Goal: Use online tool/utility: Utilize a website feature to perform a specific function

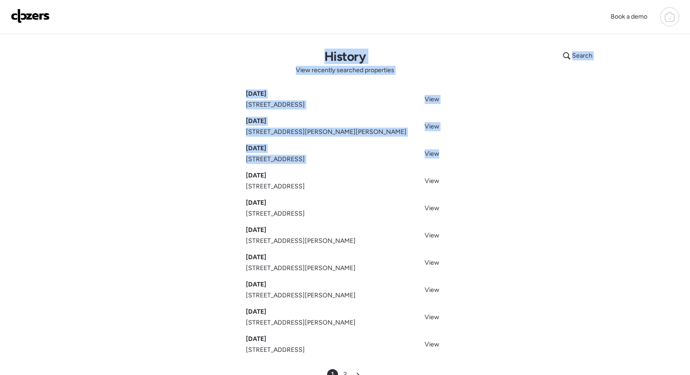
drag, startPoint x: 606, startPoint y: 155, endPoint x: 674, endPoint y: 22, distance: 149.5
click at [674, 22] on div "Book a demo Search History View recently searched properties Sep 19, 2025 1201 …" at bounding box center [345, 253] width 690 height 506
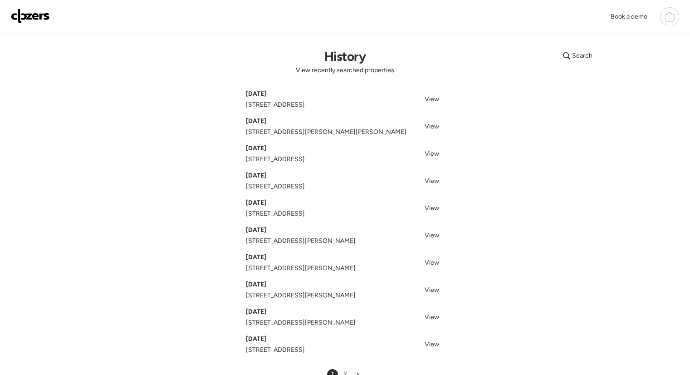
click at [674, 22] on icon at bounding box center [669, 16] width 11 height 11
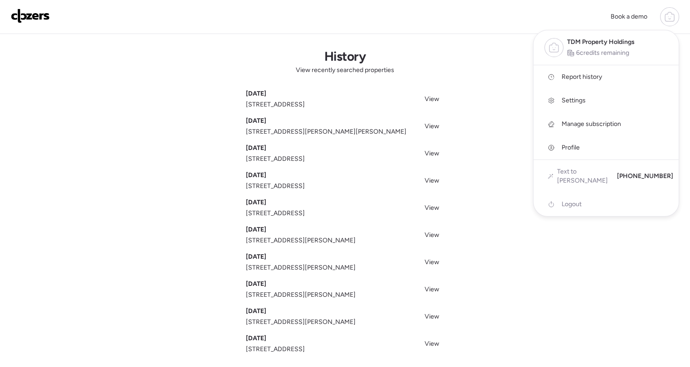
click at [456, 46] on div at bounding box center [345, 158] width 690 height 367
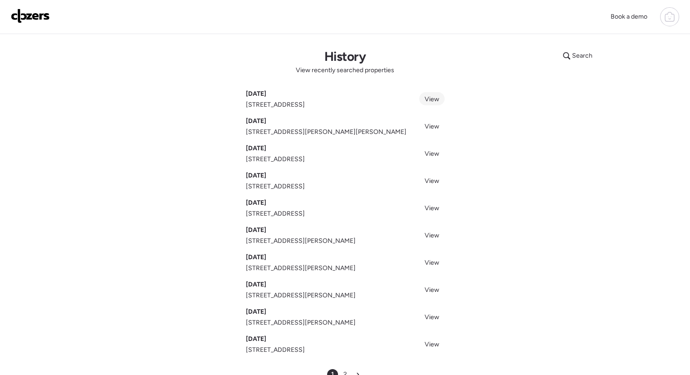
click at [428, 102] on span "View" at bounding box center [431, 99] width 15 height 8
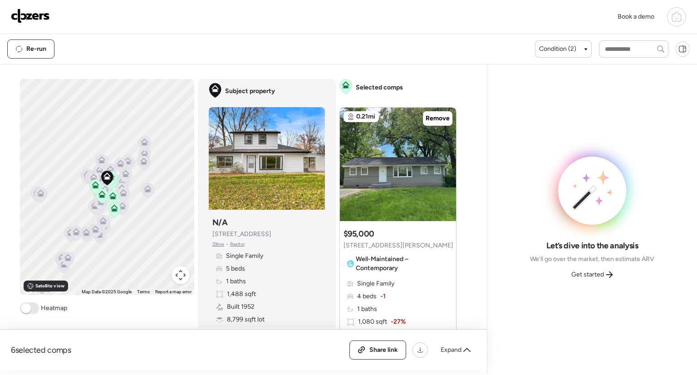
click at [679, 19] on icon at bounding box center [676, 16] width 11 height 11
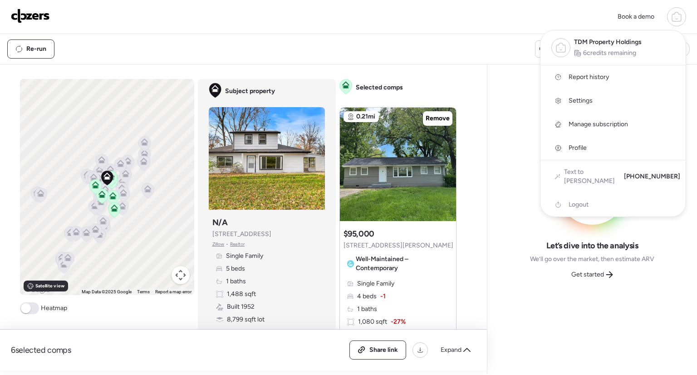
click at [679, 19] on icon at bounding box center [676, 16] width 11 height 11
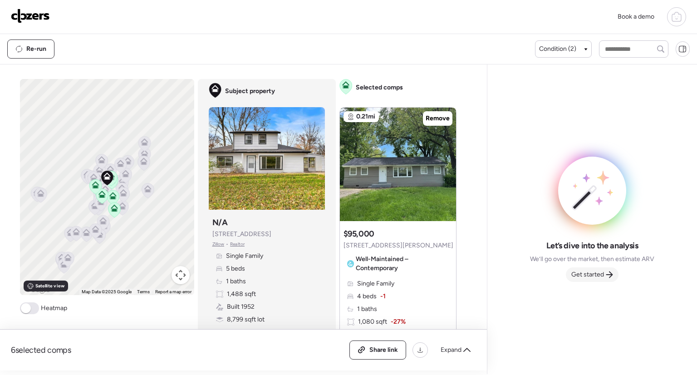
click at [590, 276] on span "Get started" at bounding box center [587, 274] width 33 height 9
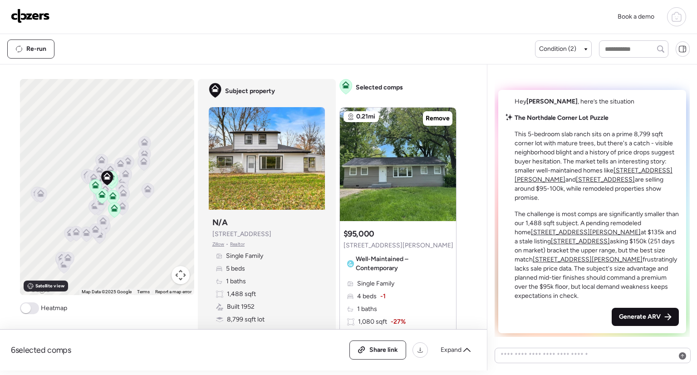
click at [654, 317] on span "Generate ARV" at bounding box center [640, 316] width 42 height 9
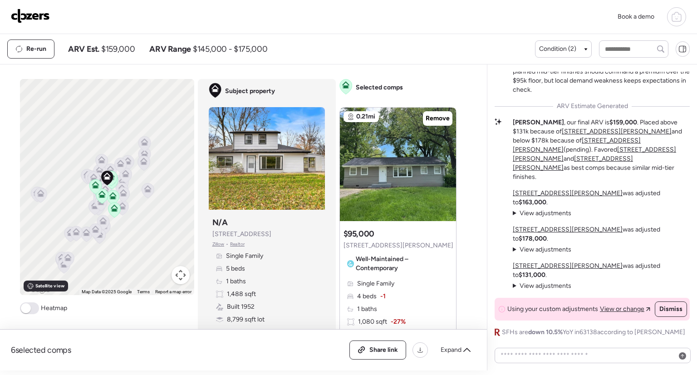
click at [669, 20] on div at bounding box center [676, 16] width 19 height 19
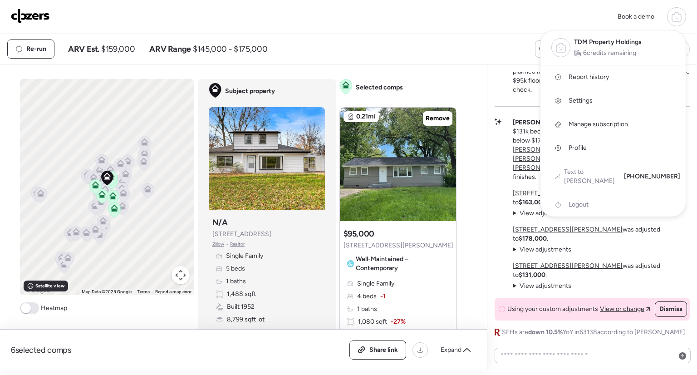
click at [669, 20] on div at bounding box center [676, 16] width 19 height 19
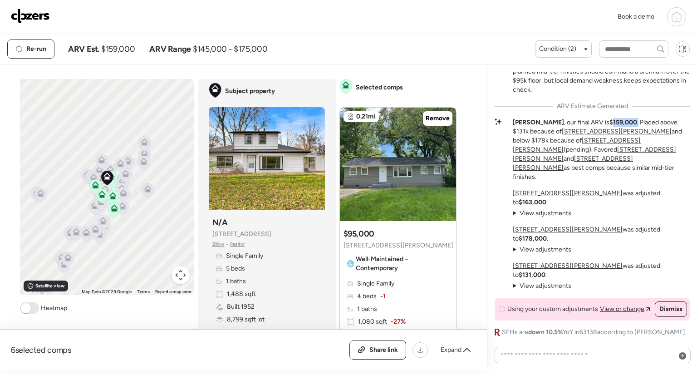
drag, startPoint x: 587, startPoint y: 163, endPoint x: 613, endPoint y: 163, distance: 25.9
click at [613, 163] on p "[PERSON_NAME] , our final ARV is $159,000 . Placed above $131k because of [STRE…" at bounding box center [600, 149] width 177 height 63
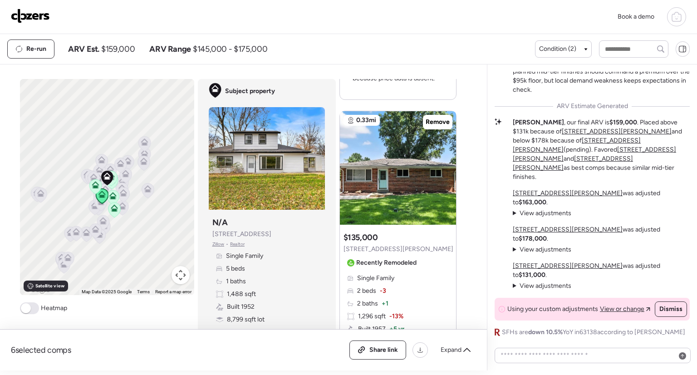
scroll to position [816, 0]
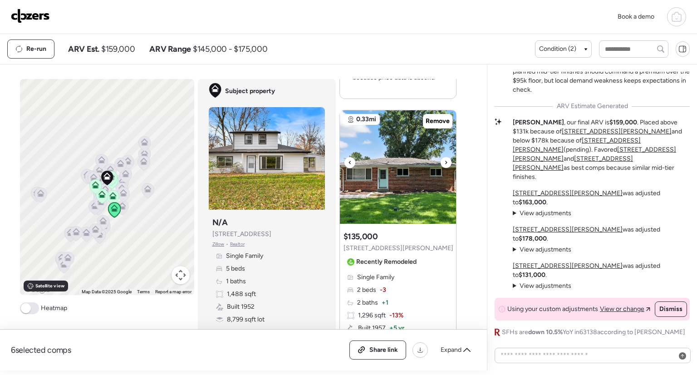
click at [440, 157] on div at bounding box center [445, 162] width 11 height 11
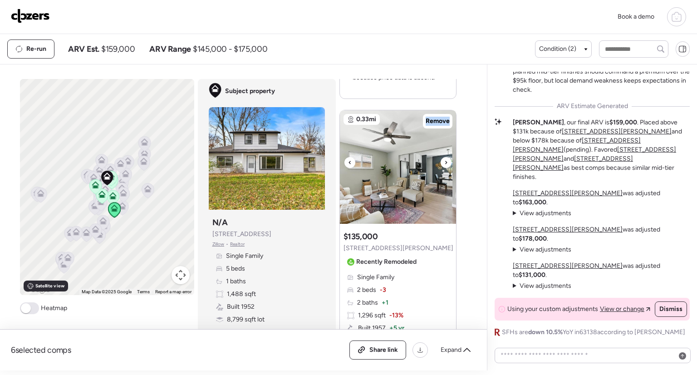
click at [440, 157] on div at bounding box center [445, 162] width 11 height 11
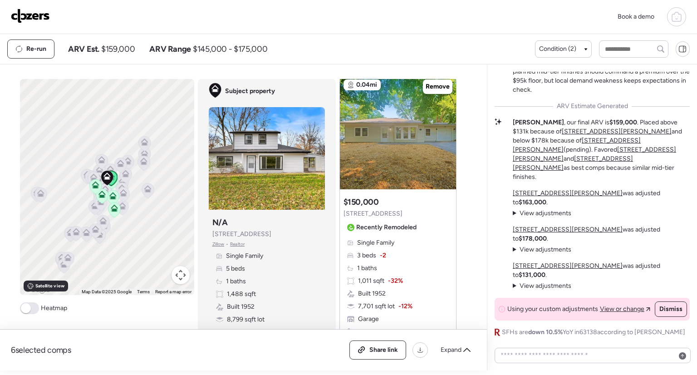
scroll to position [2043, 0]
click at [444, 123] on icon at bounding box center [446, 128] width 4 height 11
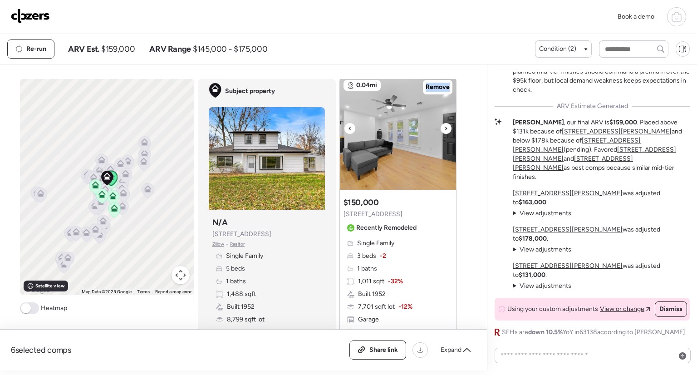
click at [444, 123] on icon at bounding box center [446, 128] width 4 height 11
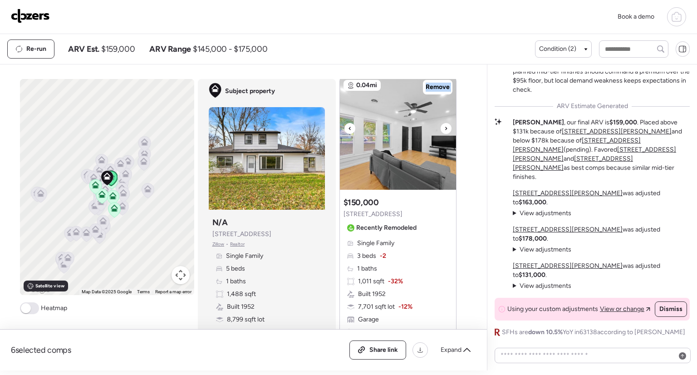
click at [444, 123] on icon at bounding box center [446, 128] width 4 height 11
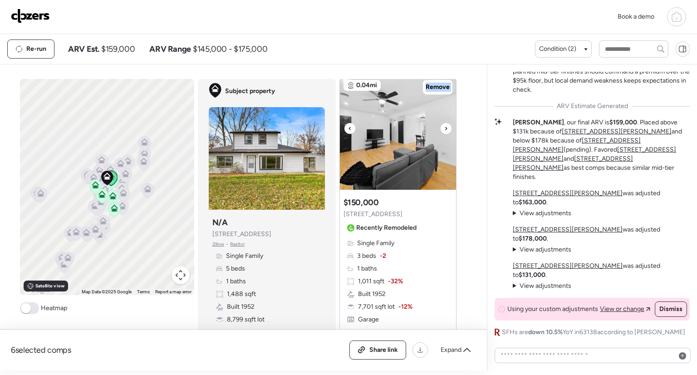
click at [444, 123] on icon at bounding box center [446, 128] width 4 height 11
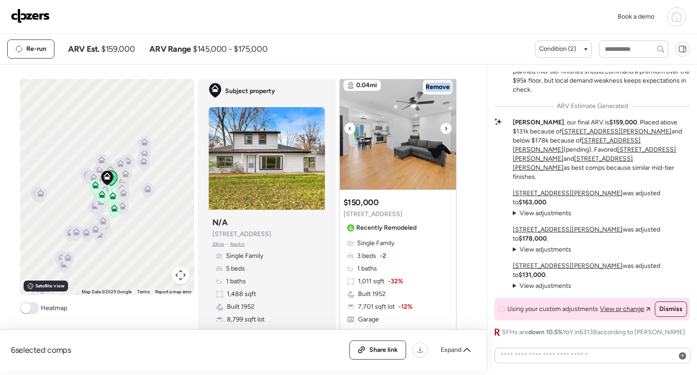
click at [444, 123] on icon at bounding box center [446, 128] width 4 height 11
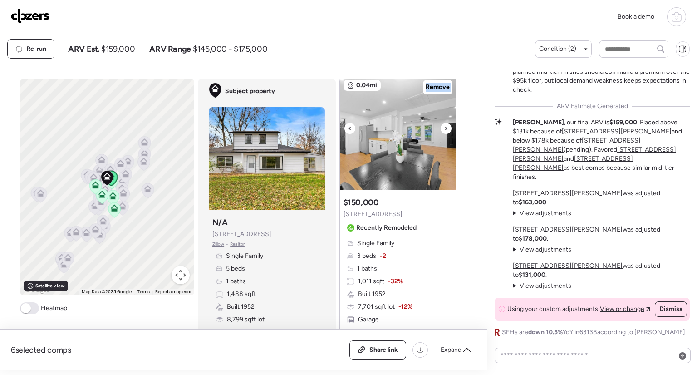
click at [444, 123] on icon at bounding box center [446, 128] width 4 height 11
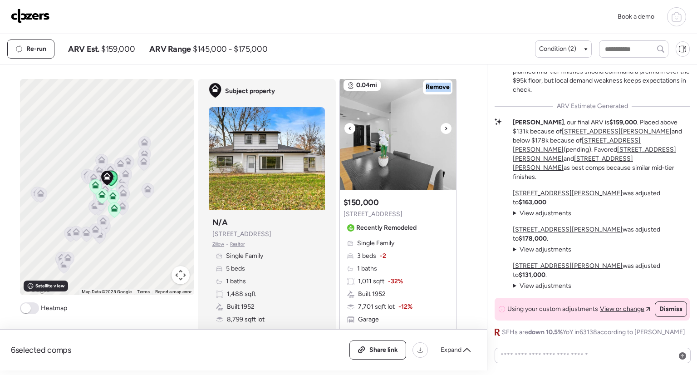
click at [444, 123] on icon at bounding box center [446, 128] width 4 height 11
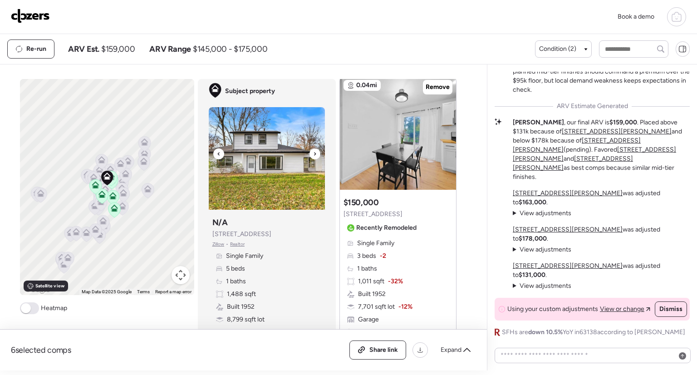
click at [309, 153] on div at bounding box center [314, 153] width 11 height 11
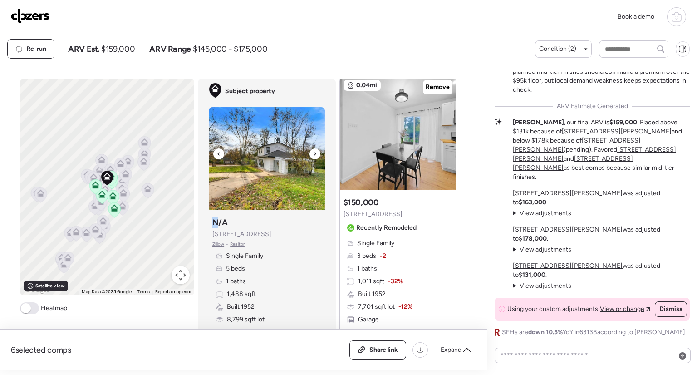
click at [309, 153] on div at bounding box center [314, 153] width 11 height 11
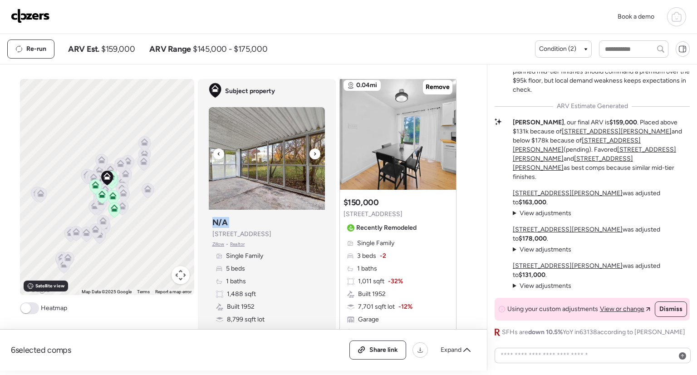
click at [309, 153] on div at bounding box center [314, 153] width 11 height 11
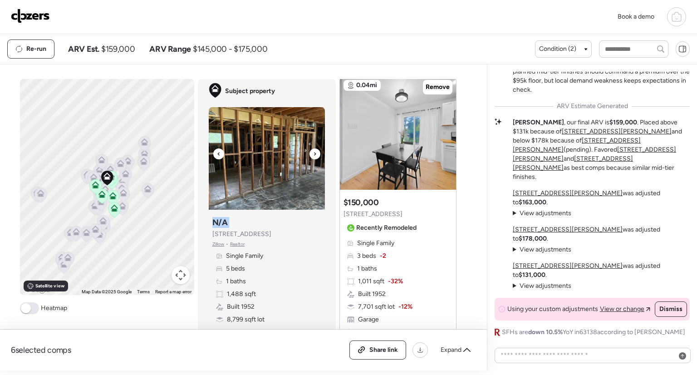
click at [309, 153] on div at bounding box center [314, 153] width 11 height 11
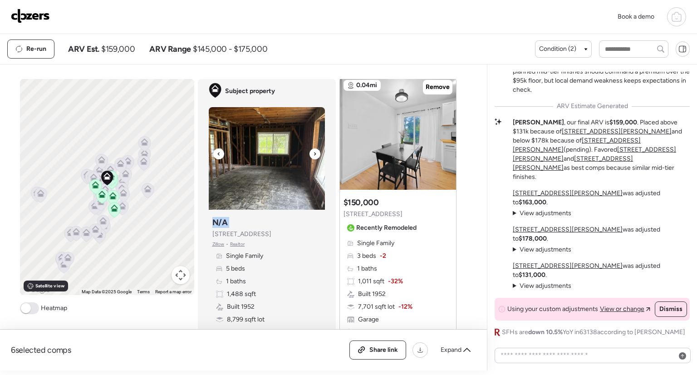
click at [309, 153] on div at bounding box center [314, 153] width 11 height 11
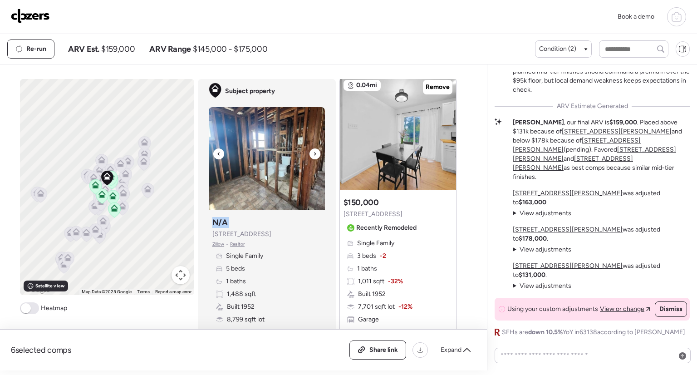
click at [309, 153] on div at bounding box center [314, 153] width 11 height 11
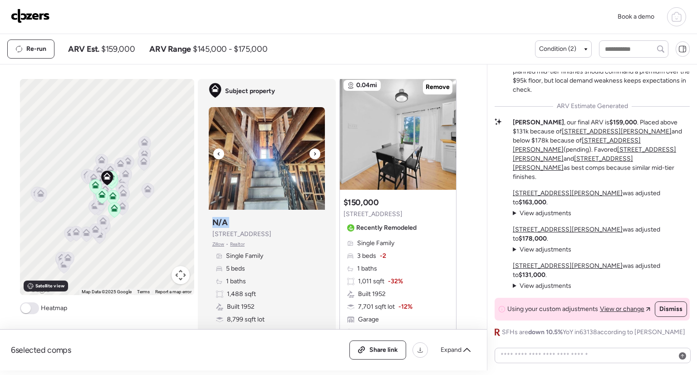
click at [309, 153] on div at bounding box center [314, 153] width 11 height 11
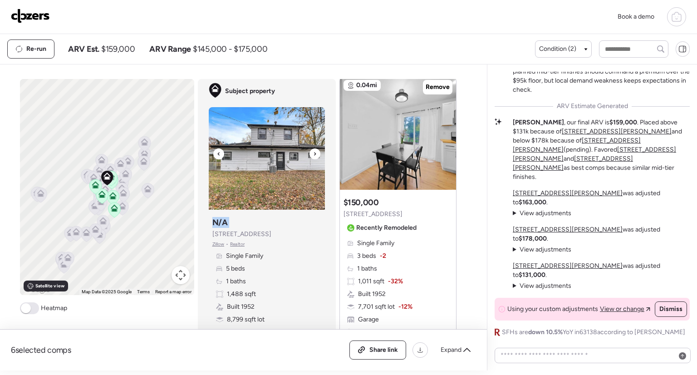
click at [309, 153] on div at bounding box center [314, 153] width 11 height 11
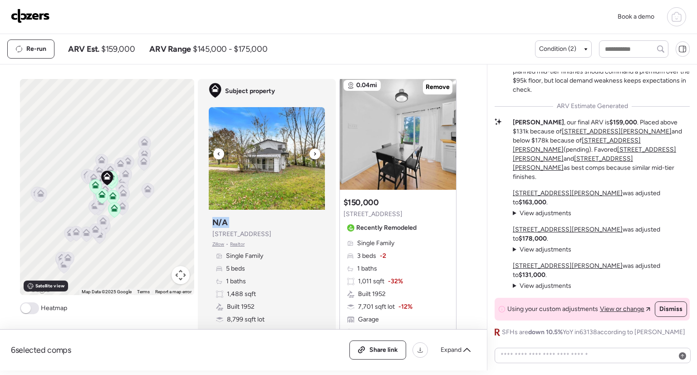
click at [309, 153] on div at bounding box center [314, 153] width 11 height 11
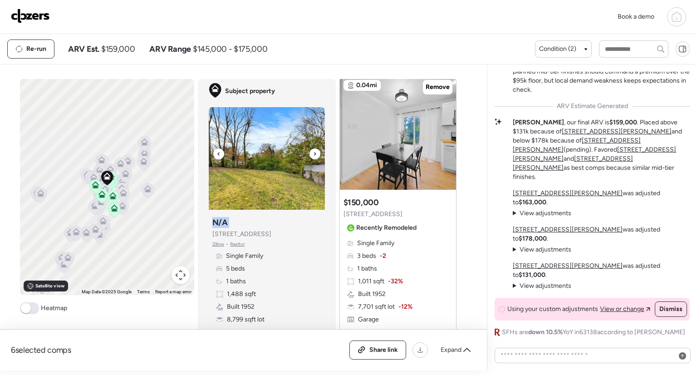
click at [309, 153] on div at bounding box center [314, 153] width 11 height 11
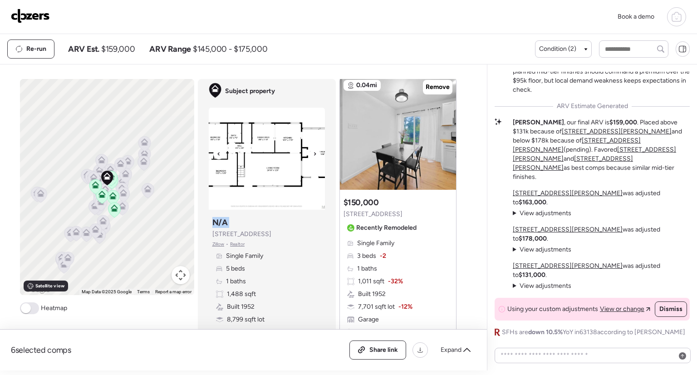
click at [309, 153] on div at bounding box center [314, 153] width 11 height 11
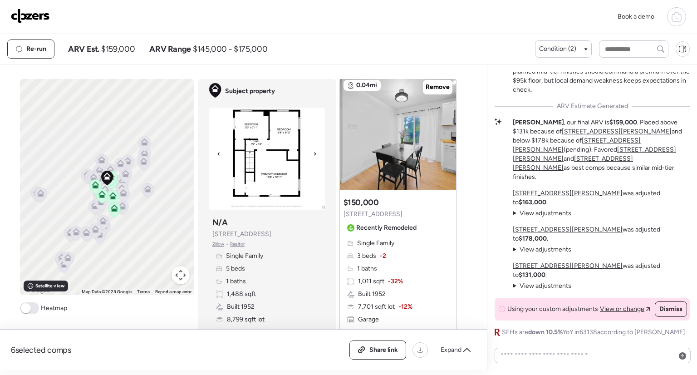
click at [309, 153] on div at bounding box center [314, 153] width 11 height 11
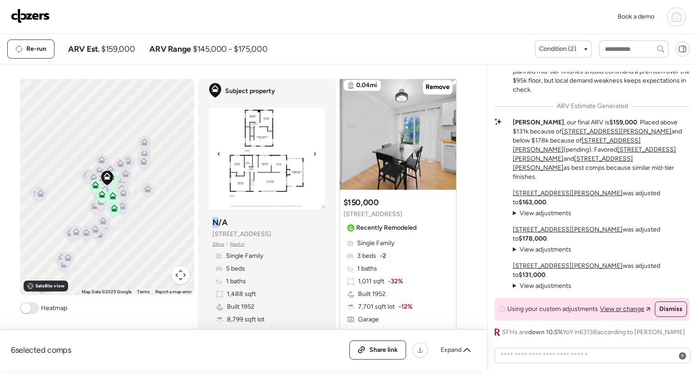
click at [309, 153] on div at bounding box center [314, 153] width 11 height 11
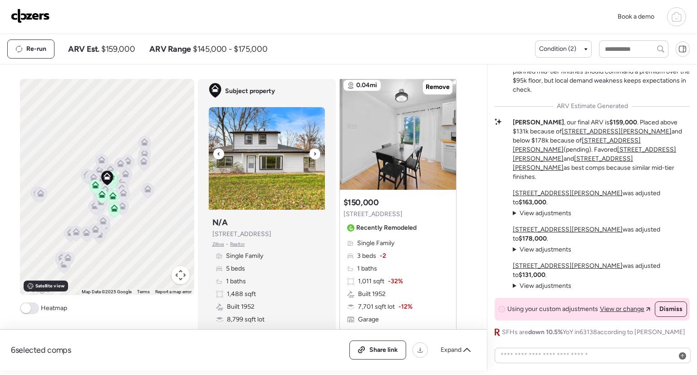
click at [309, 153] on div at bounding box center [314, 153] width 11 height 11
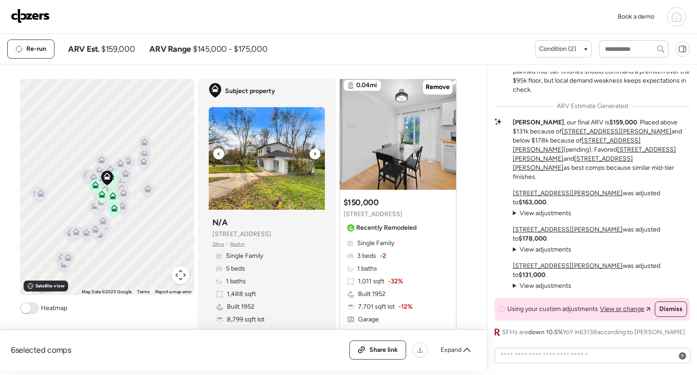
click at [309, 153] on div at bounding box center [314, 153] width 11 height 11
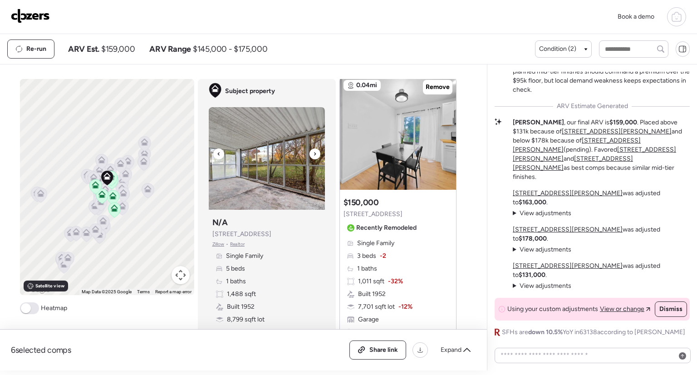
click at [309, 153] on div at bounding box center [314, 153] width 11 height 11
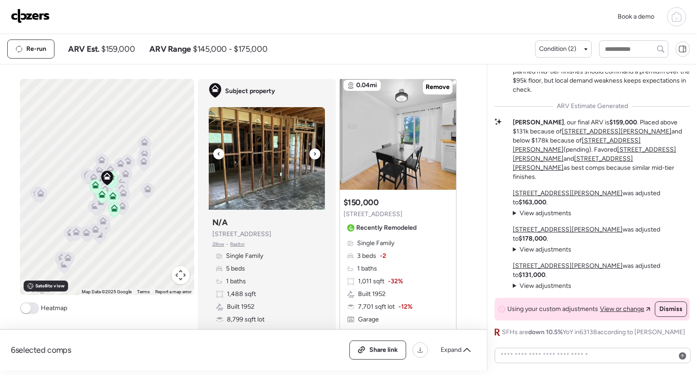
click at [309, 153] on div at bounding box center [314, 153] width 11 height 11
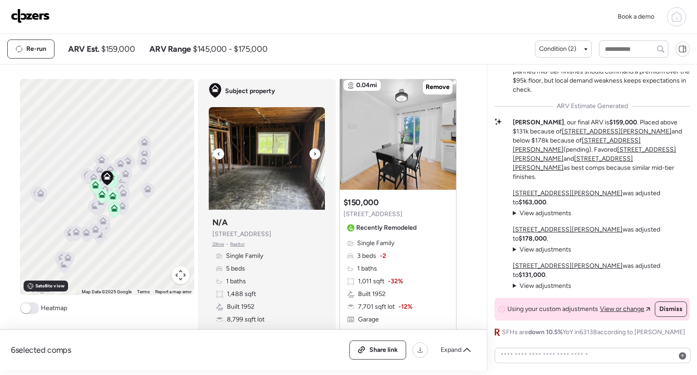
click at [309, 153] on div at bounding box center [314, 153] width 11 height 11
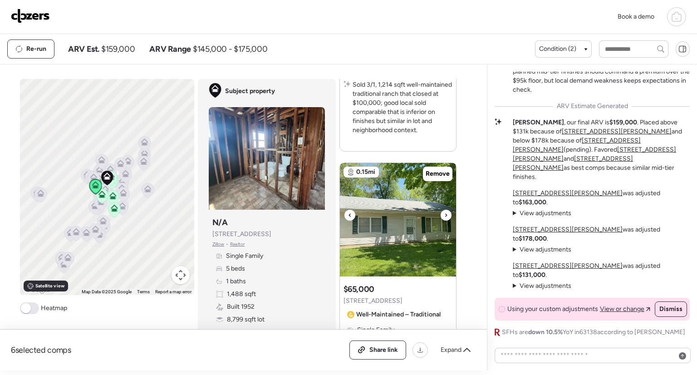
scroll to position [1552, 0]
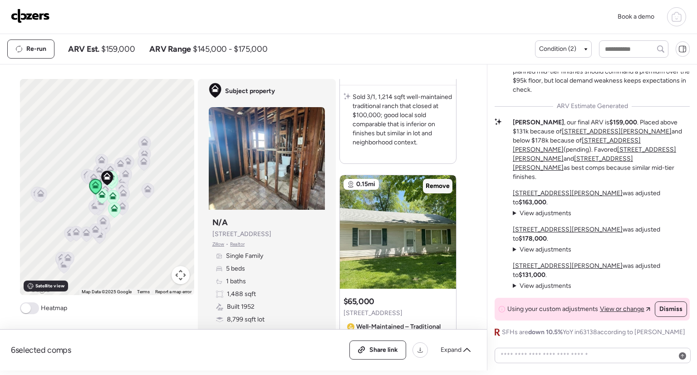
click at [436, 181] on span "Remove" at bounding box center [437, 185] width 24 height 9
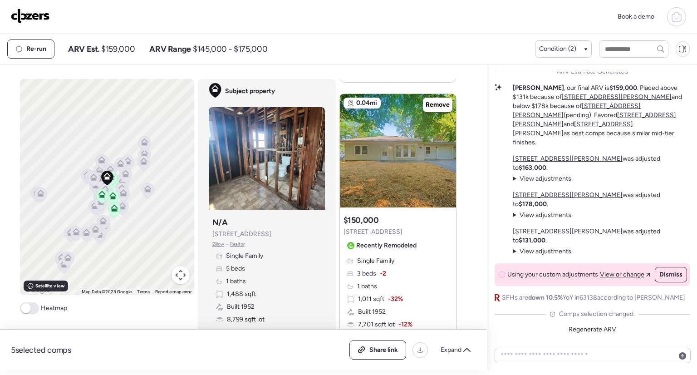
scroll to position [1634, 0]
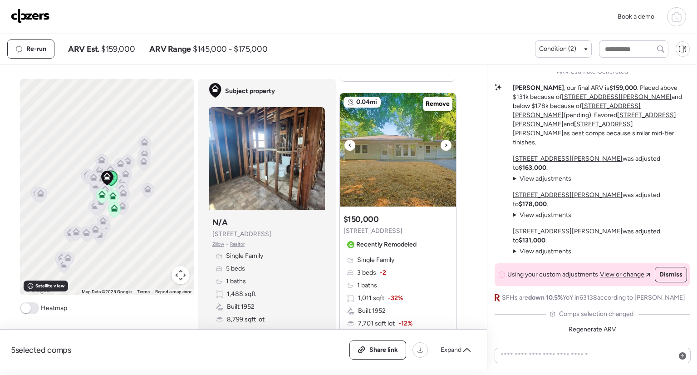
click at [444, 140] on icon at bounding box center [446, 145] width 4 height 11
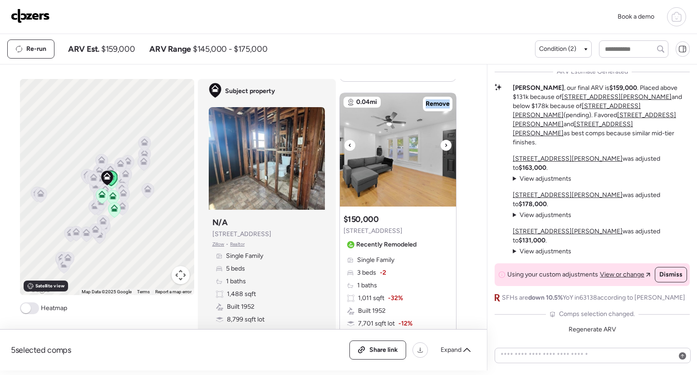
click at [444, 140] on icon at bounding box center [446, 145] width 4 height 11
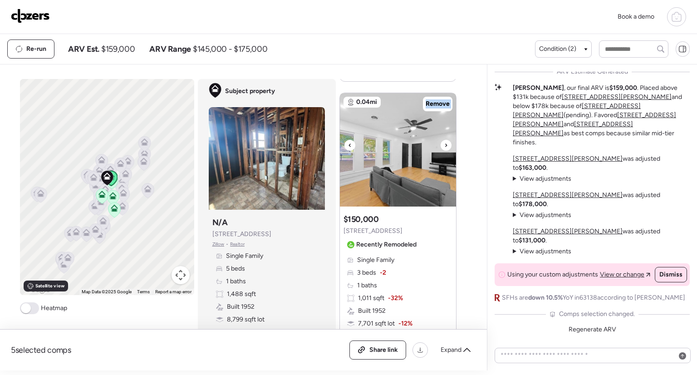
click at [444, 140] on icon at bounding box center [446, 145] width 4 height 11
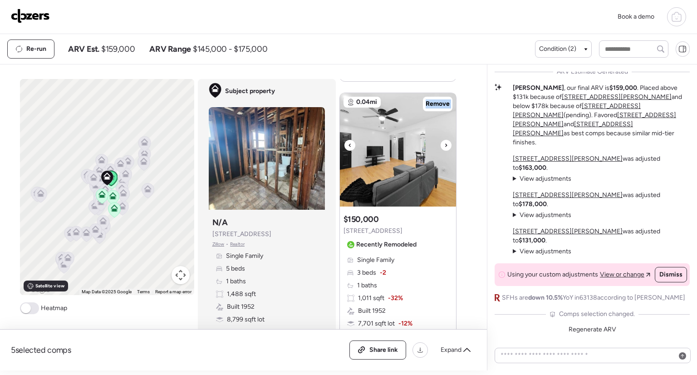
click at [444, 140] on icon at bounding box center [446, 145] width 4 height 11
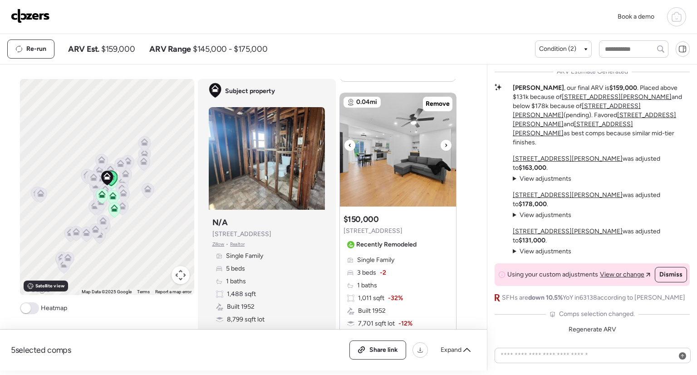
click at [444, 140] on icon at bounding box center [446, 145] width 4 height 11
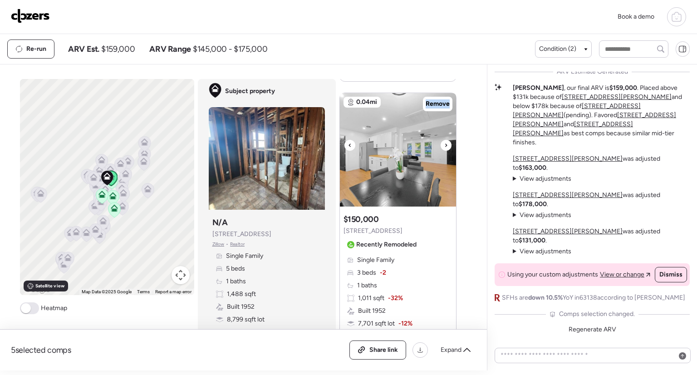
click at [444, 140] on icon at bounding box center [446, 145] width 4 height 11
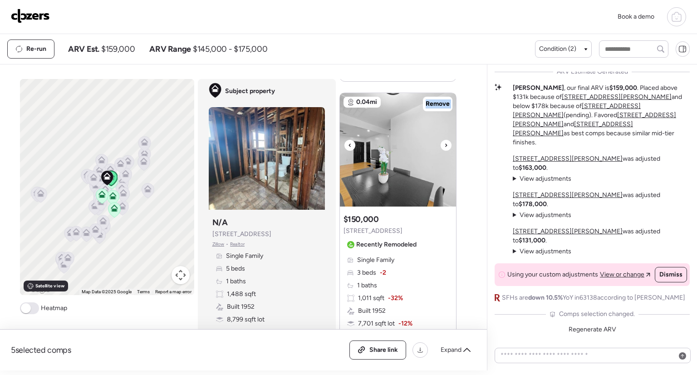
click at [444, 140] on icon at bounding box center [446, 145] width 4 height 11
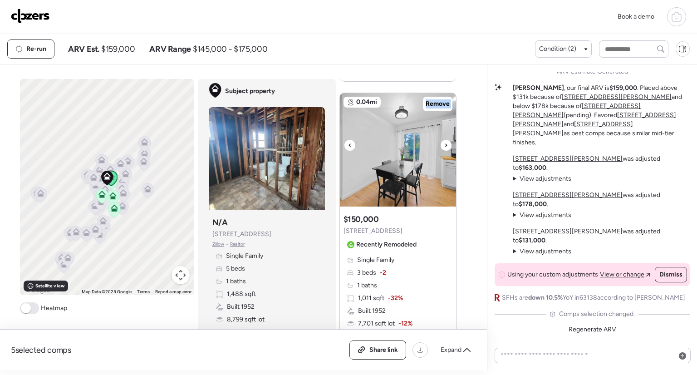
click at [444, 140] on icon at bounding box center [446, 145] width 4 height 11
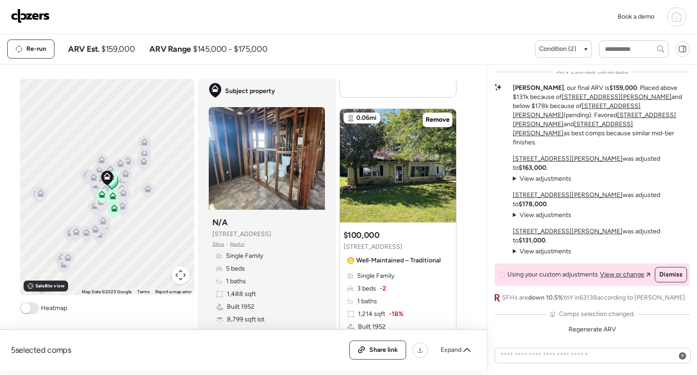
scroll to position [1228, 0]
click at [440, 156] on div at bounding box center [445, 161] width 11 height 11
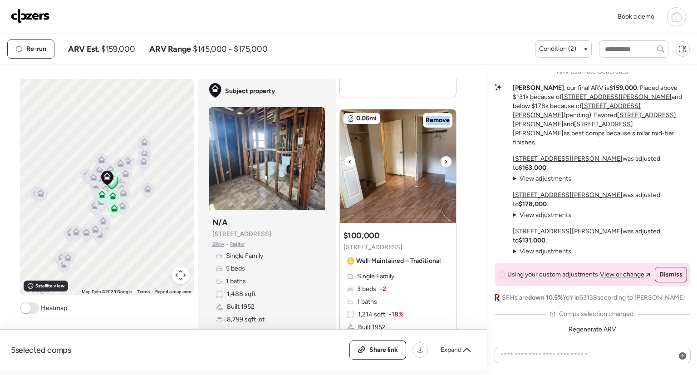
click at [440, 156] on div at bounding box center [445, 161] width 11 height 11
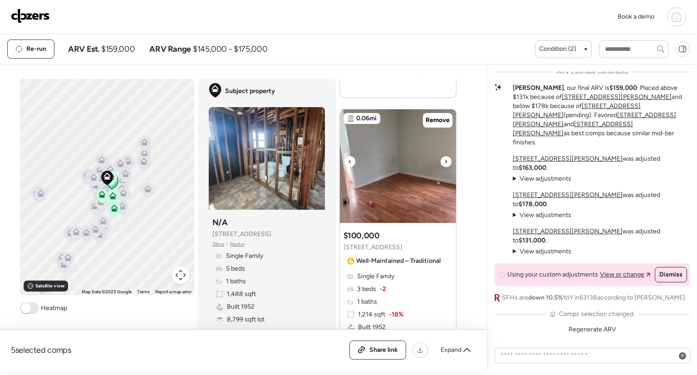
click at [440, 156] on div at bounding box center [445, 161] width 11 height 11
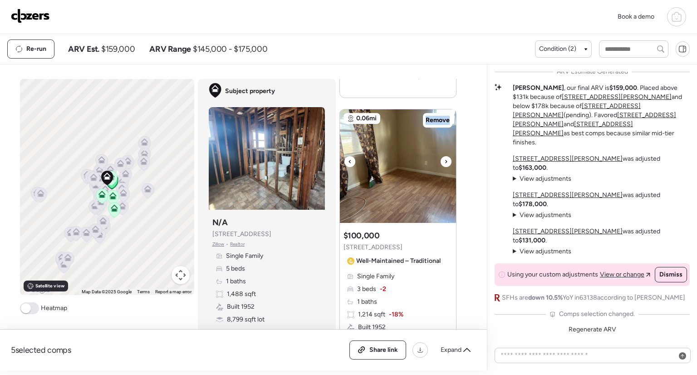
click at [440, 156] on div at bounding box center [445, 161] width 11 height 11
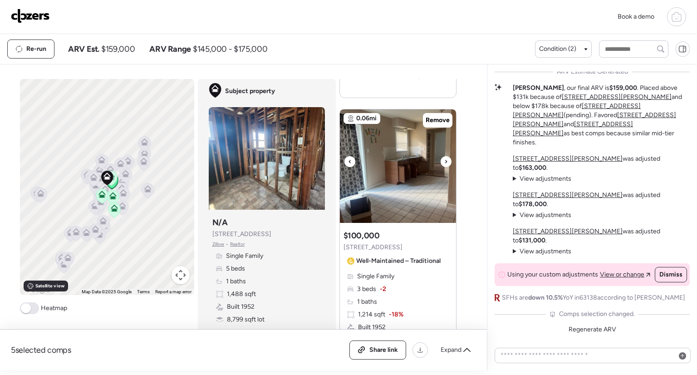
click at [440, 156] on div at bounding box center [445, 161] width 11 height 11
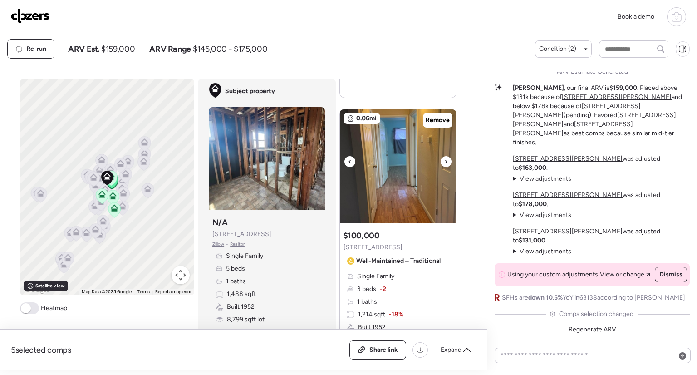
click at [440, 156] on div at bounding box center [445, 161] width 11 height 11
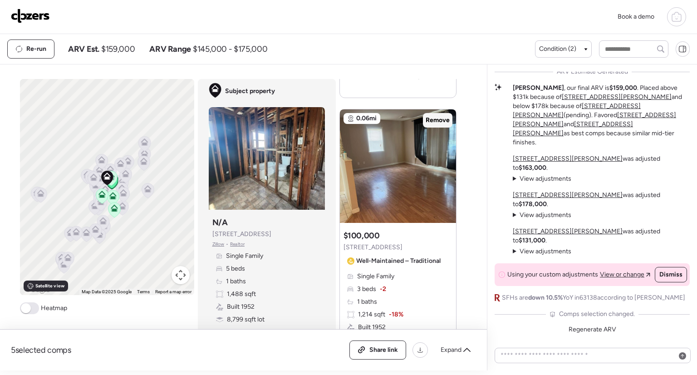
click at [437, 116] on span "Remove" at bounding box center [437, 120] width 24 height 9
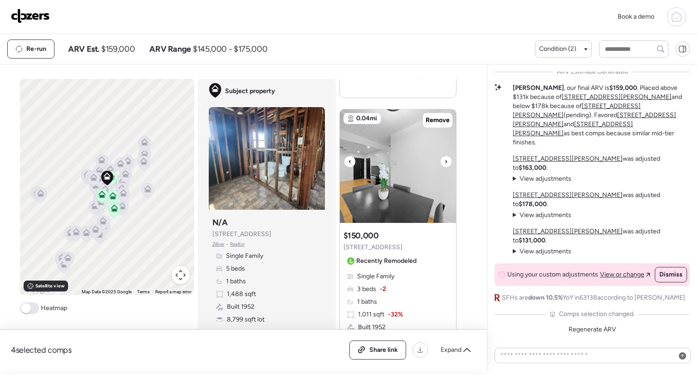
scroll to position [1215, 0]
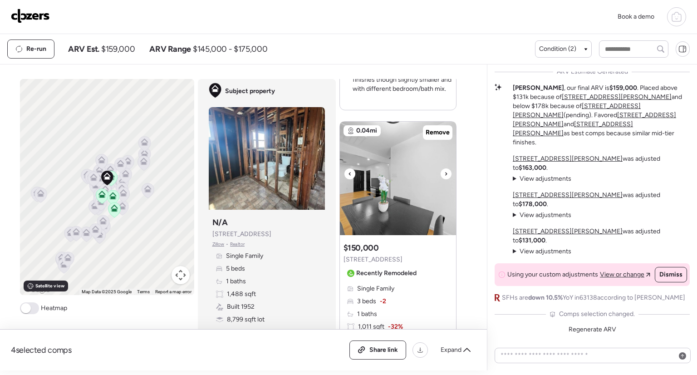
click at [444, 168] on icon at bounding box center [446, 173] width 4 height 11
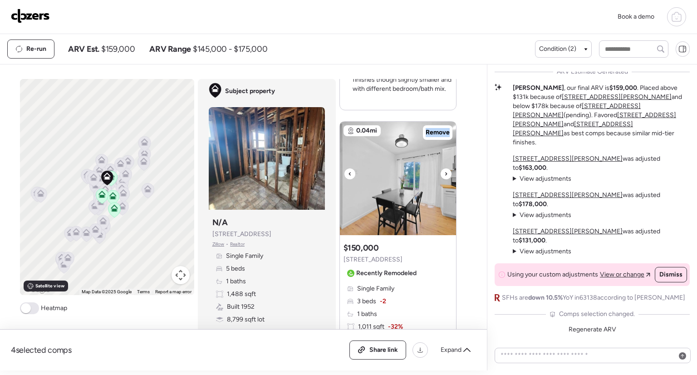
click at [444, 168] on icon at bounding box center [446, 173] width 4 height 11
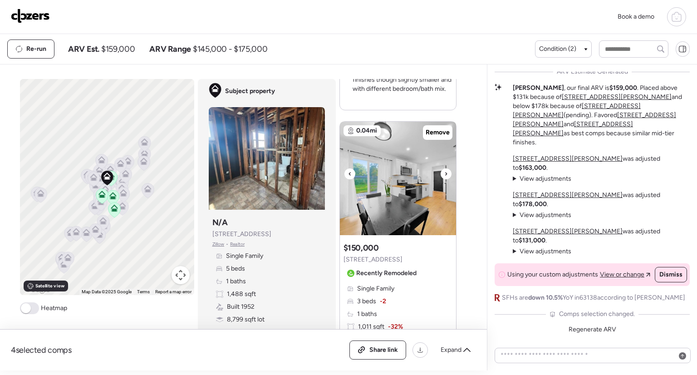
click at [444, 168] on icon at bounding box center [446, 173] width 4 height 11
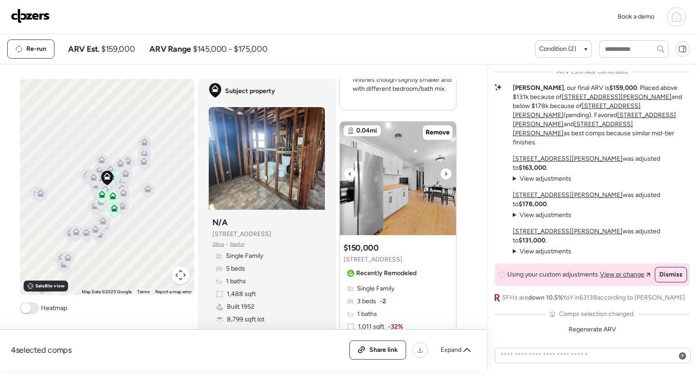
click at [444, 168] on icon at bounding box center [446, 173] width 4 height 11
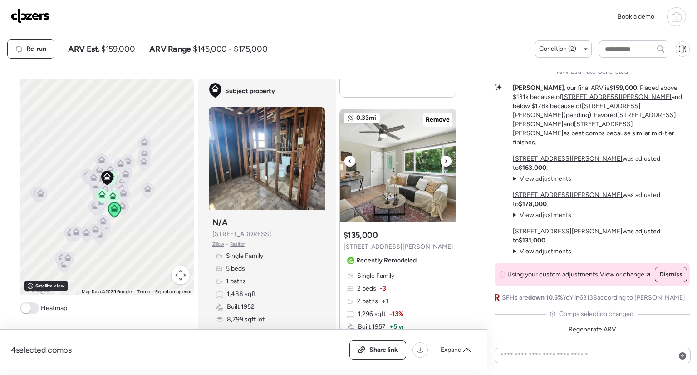
scroll to position [817, 0]
click at [444, 156] on icon at bounding box center [446, 161] width 4 height 11
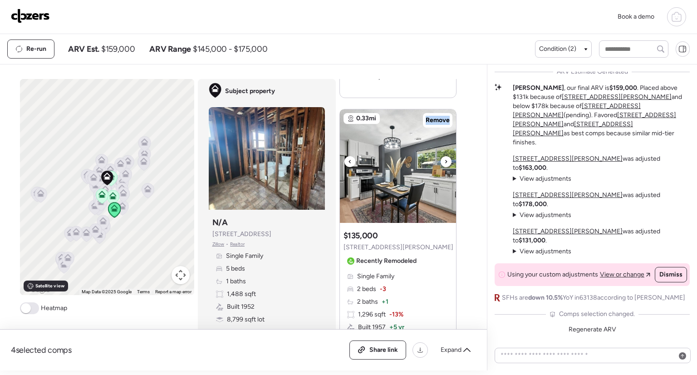
click at [444, 156] on icon at bounding box center [446, 161] width 4 height 11
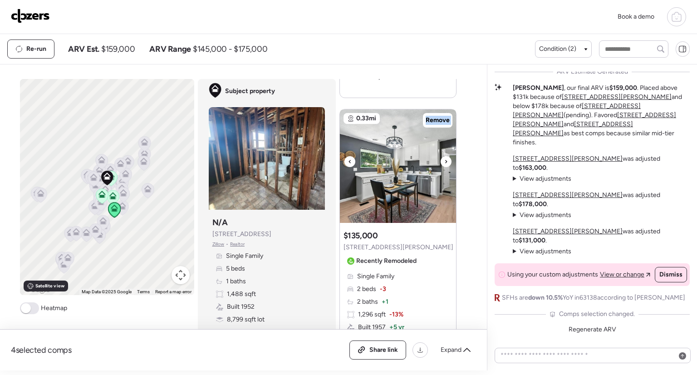
click at [444, 156] on icon at bounding box center [446, 161] width 4 height 11
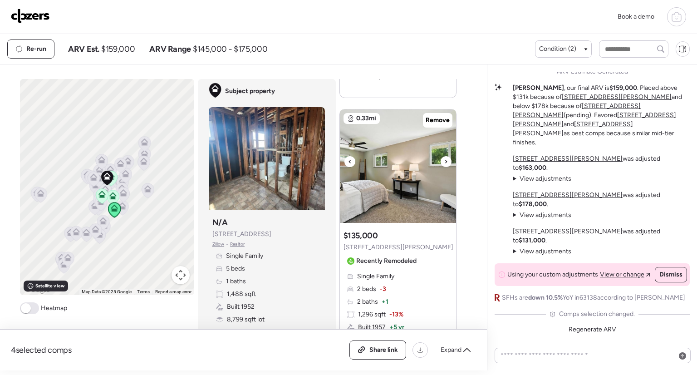
click at [444, 156] on icon at bounding box center [446, 161] width 4 height 11
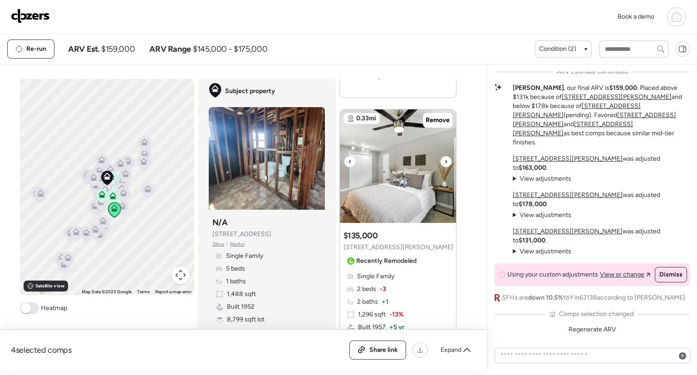
click at [444, 156] on icon at bounding box center [446, 161] width 4 height 11
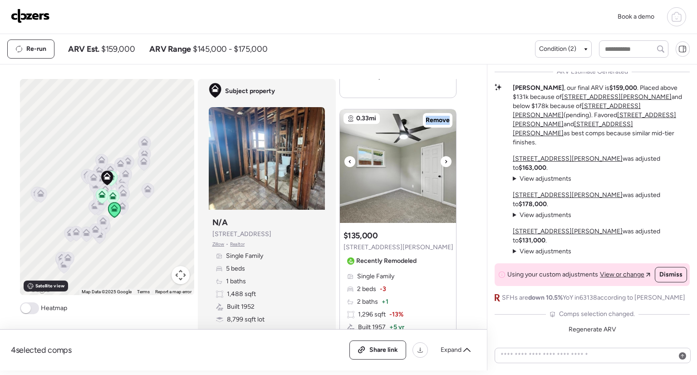
click at [444, 156] on icon at bounding box center [446, 161] width 4 height 11
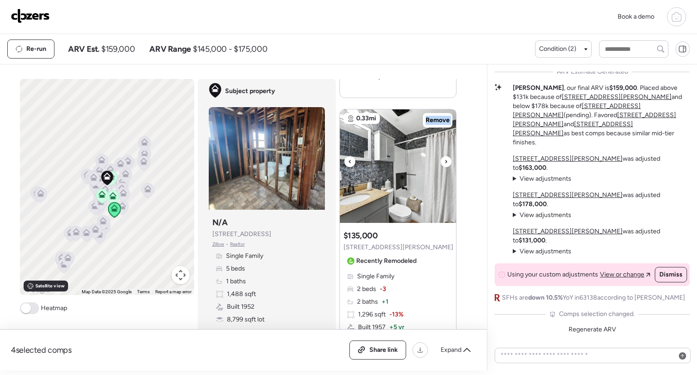
click at [444, 156] on icon at bounding box center [446, 161] width 4 height 11
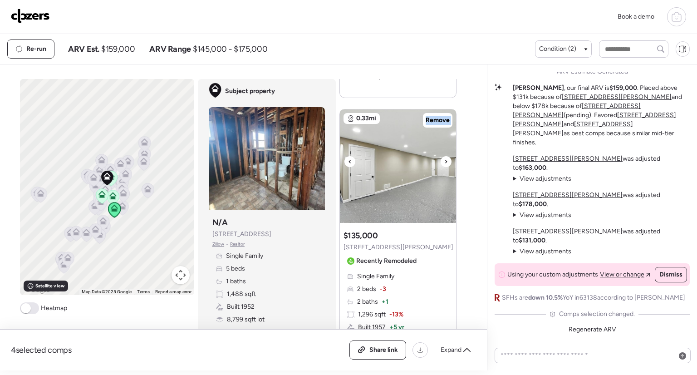
click at [444, 156] on icon at bounding box center [446, 161] width 4 height 11
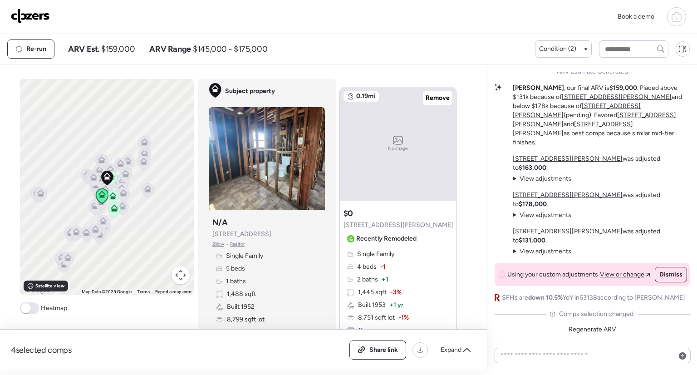
scroll to position [421, 0]
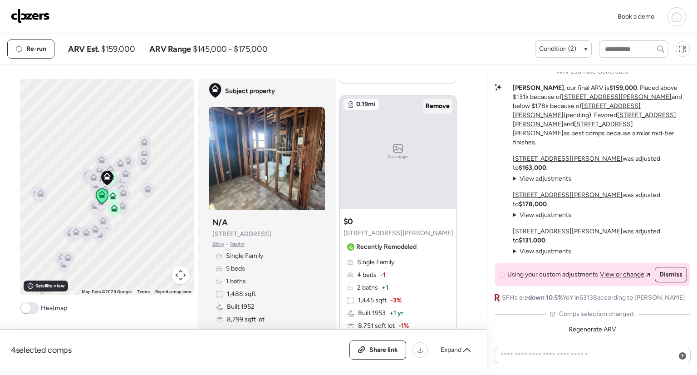
click at [441, 102] on span "Remove" at bounding box center [437, 106] width 24 height 9
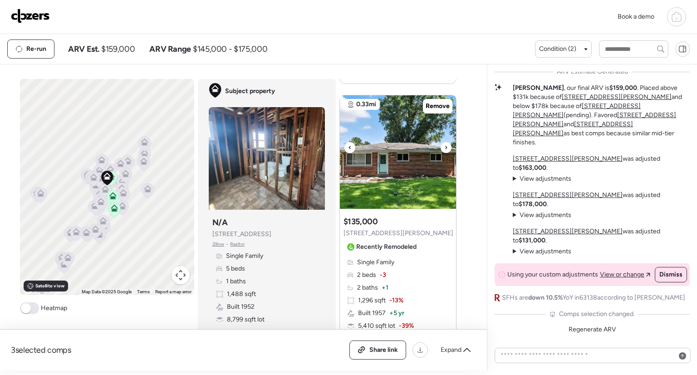
click at [444, 142] on icon at bounding box center [446, 147] width 4 height 11
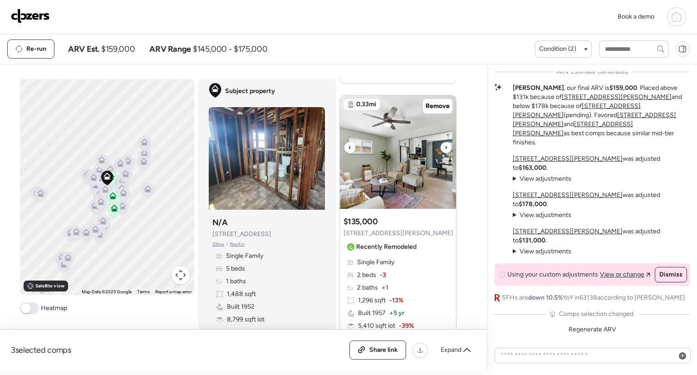
click at [444, 142] on icon at bounding box center [446, 147] width 4 height 11
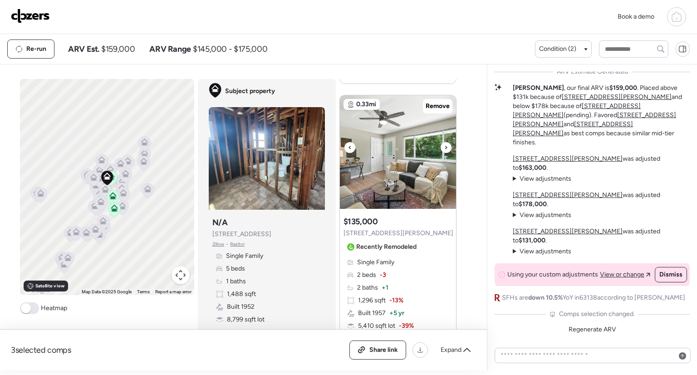
click at [444, 142] on icon at bounding box center [446, 147] width 4 height 11
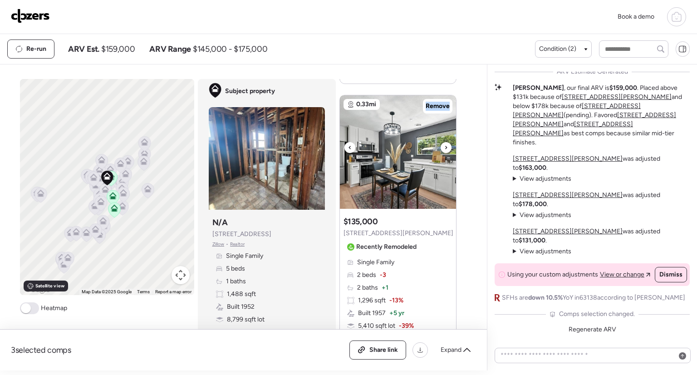
click at [444, 142] on icon at bounding box center [446, 147] width 4 height 11
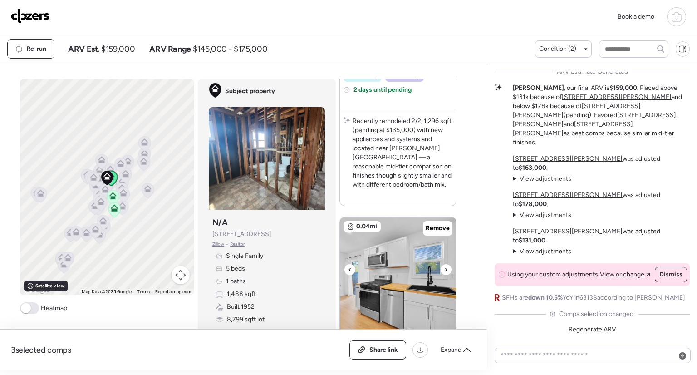
scroll to position [732, 0]
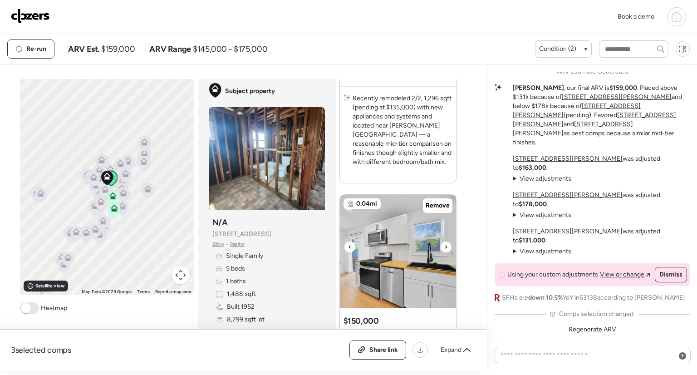
click at [344, 241] on div at bounding box center [349, 246] width 11 height 11
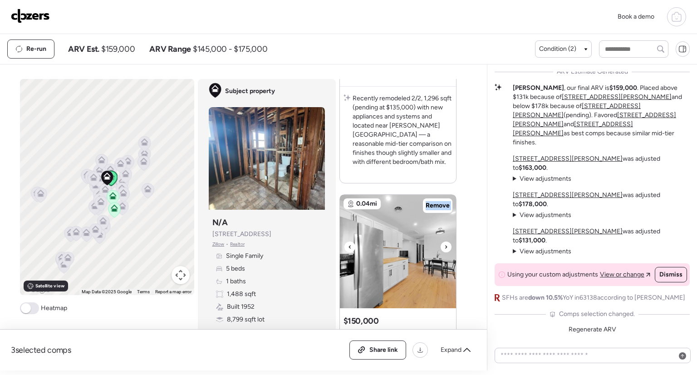
click at [344, 241] on div at bounding box center [349, 246] width 11 height 11
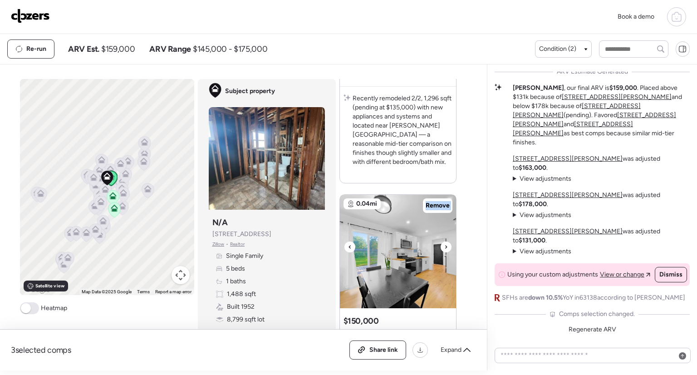
click at [344, 241] on div at bounding box center [349, 246] width 11 height 11
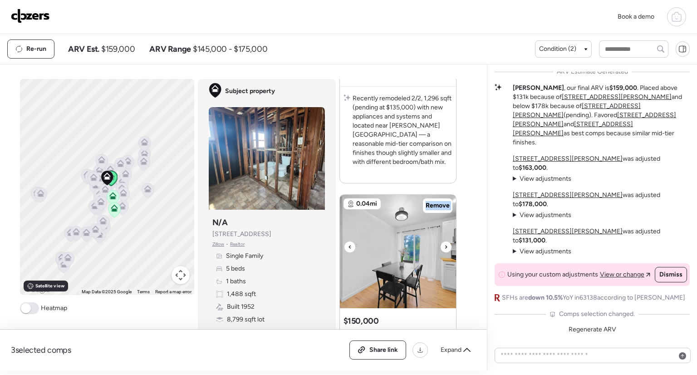
click at [344, 241] on div at bounding box center [349, 246] width 11 height 11
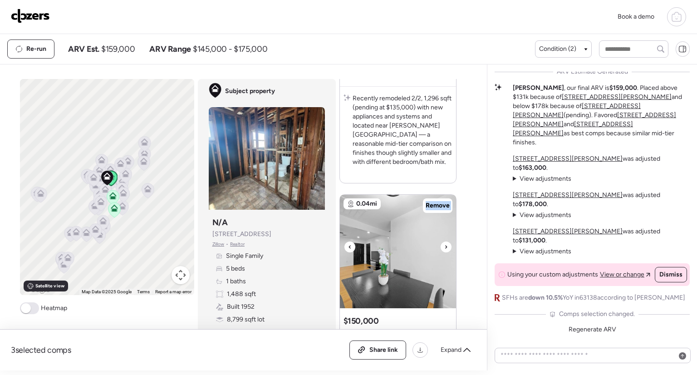
click at [344, 241] on div at bounding box center [349, 246] width 11 height 11
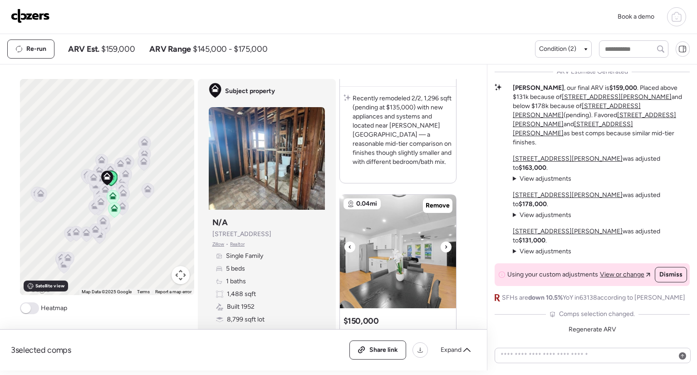
click at [344, 241] on div at bounding box center [349, 246] width 11 height 11
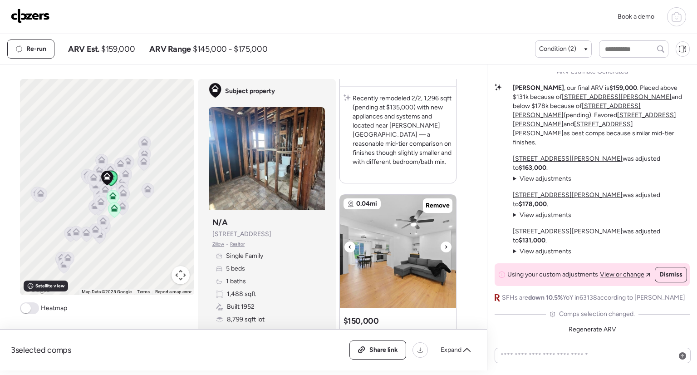
click at [344, 241] on div at bounding box center [349, 246] width 11 height 11
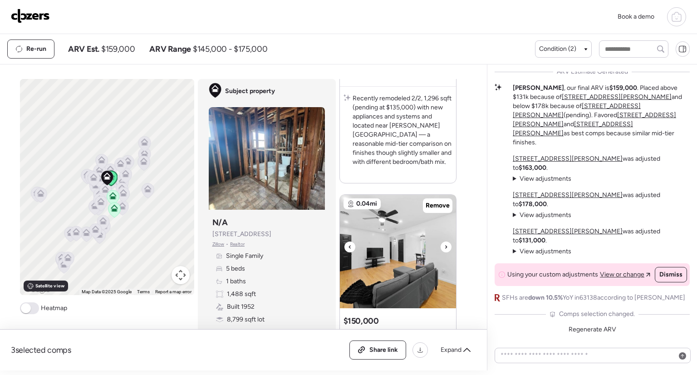
click at [344, 241] on div at bounding box center [349, 246] width 11 height 11
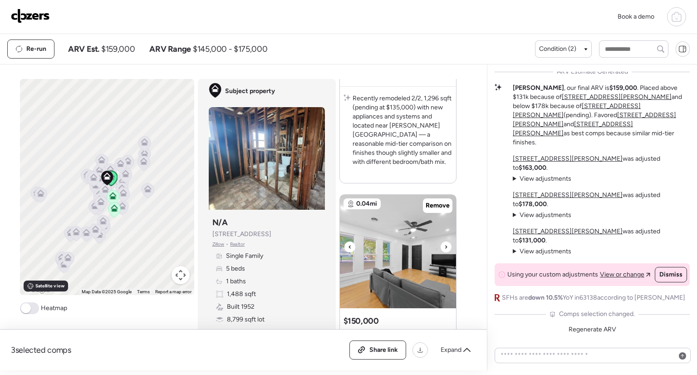
click at [344, 241] on div at bounding box center [349, 246] width 11 height 11
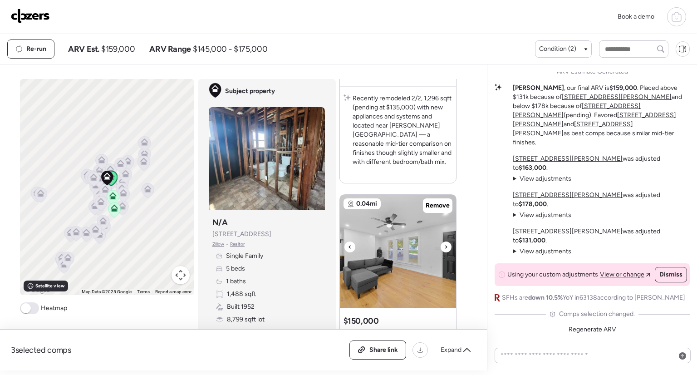
click at [344, 241] on div at bounding box center [349, 246] width 11 height 11
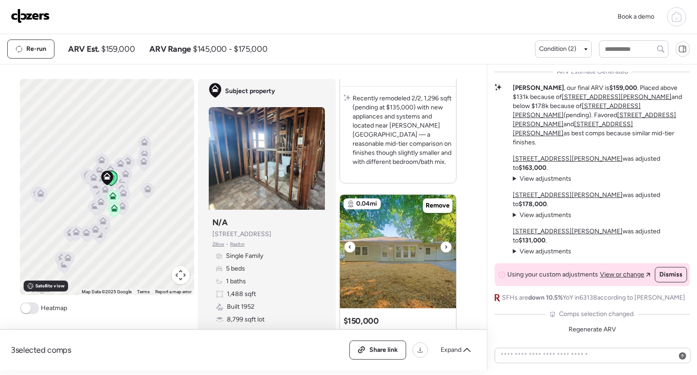
click at [344, 241] on div at bounding box center [349, 246] width 11 height 11
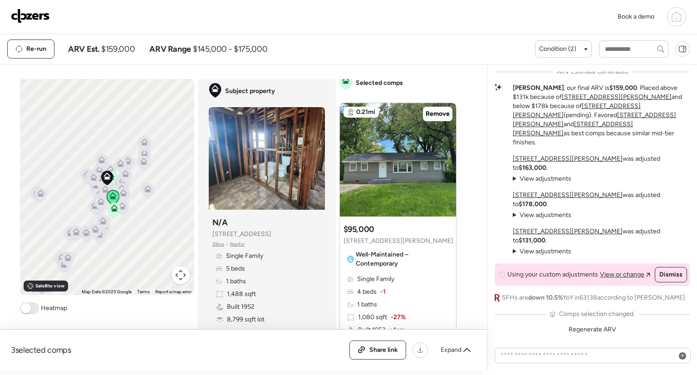
scroll to position [2, 0]
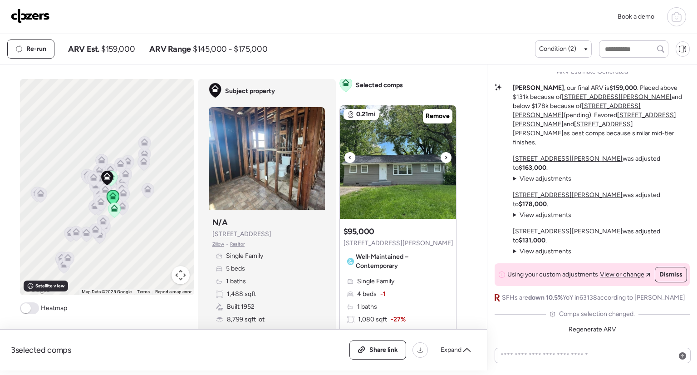
click at [444, 154] on icon at bounding box center [446, 157] width 4 height 11
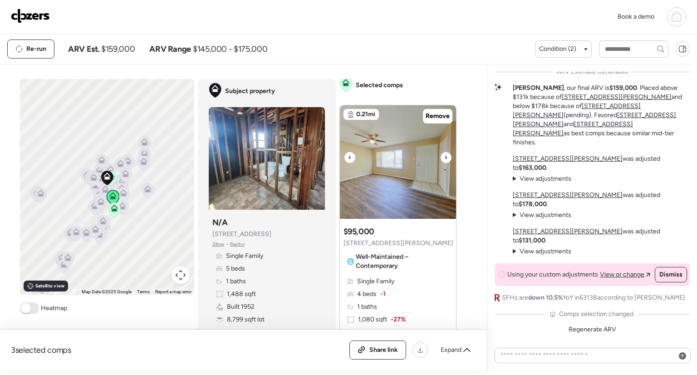
click at [444, 154] on icon at bounding box center [446, 157] width 4 height 11
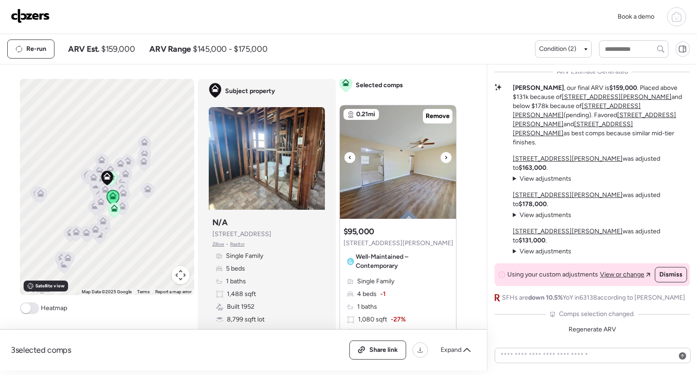
click at [444, 154] on icon at bounding box center [446, 157] width 4 height 11
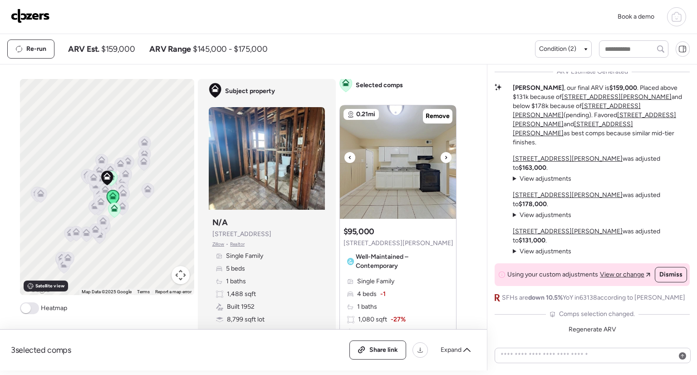
click at [444, 154] on icon at bounding box center [446, 157] width 4 height 11
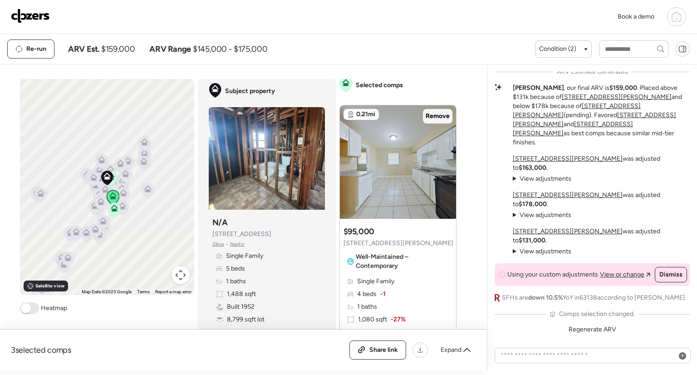
click at [434, 112] on span "Remove" at bounding box center [437, 116] width 24 height 9
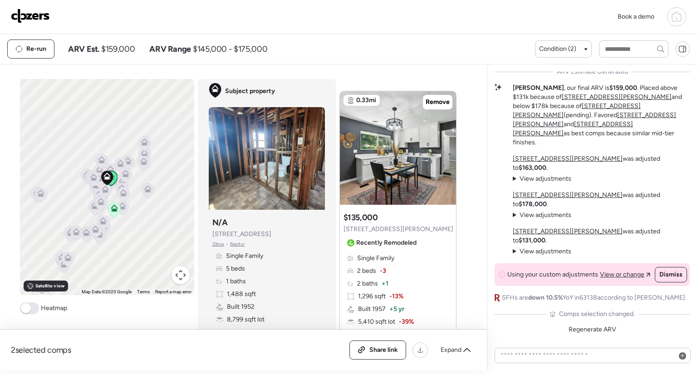
scroll to position [0, 0]
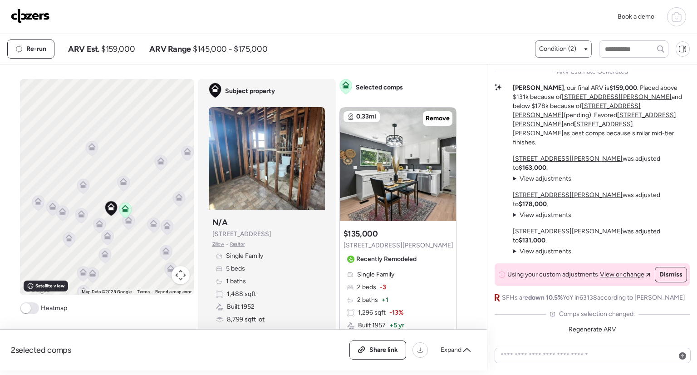
click at [568, 52] on span "Condition (2)" at bounding box center [557, 48] width 37 height 9
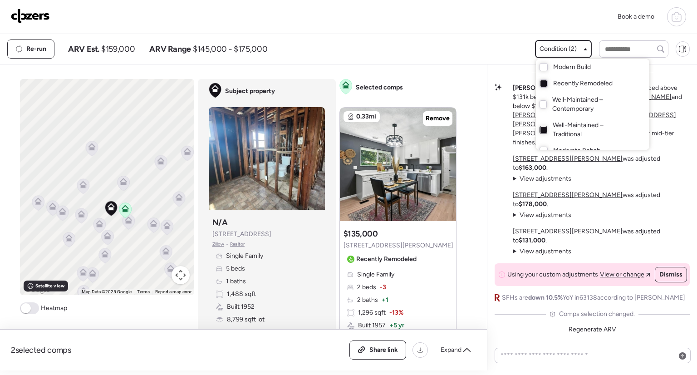
click at [542, 127] on div at bounding box center [543, 130] width 6 height 6
click at [93, 225] on div at bounding box center [348, 162] width 697 height 375
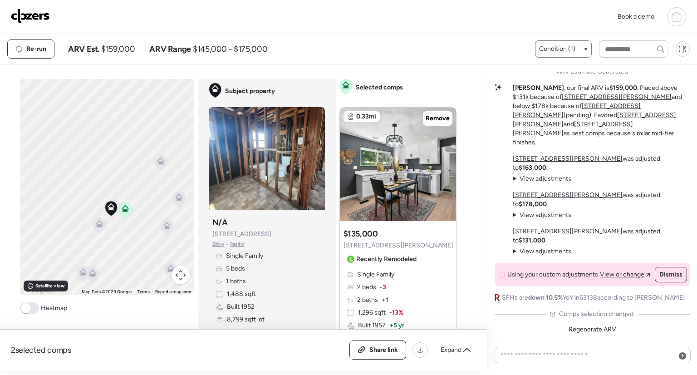
click at [99, 225] on icon at bounding box center [99, 225] width 12 height 15
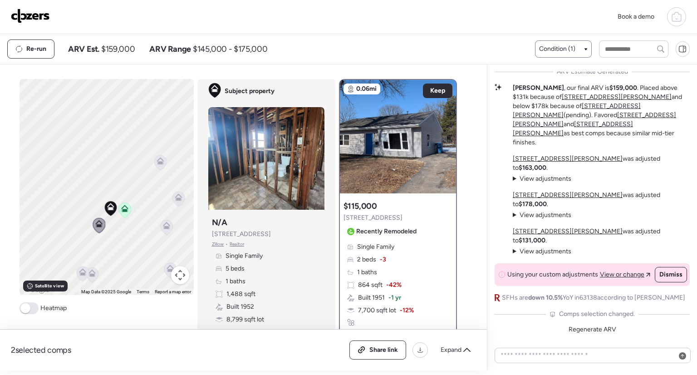
click at [163, 228] on icon at bounding box center [166, 225] width 7 height 7
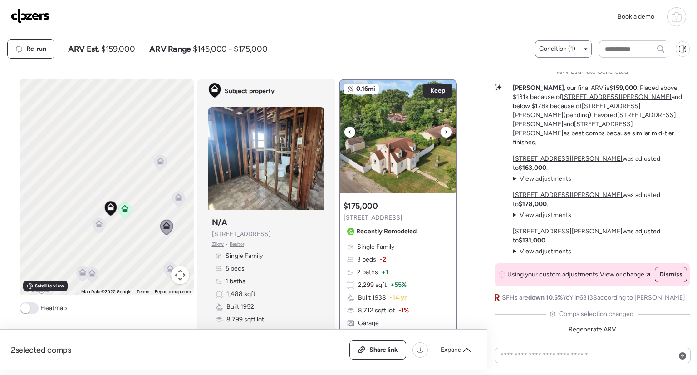
click at [444, 132] on icon at bounding box center [446, 132] width 4 height 11
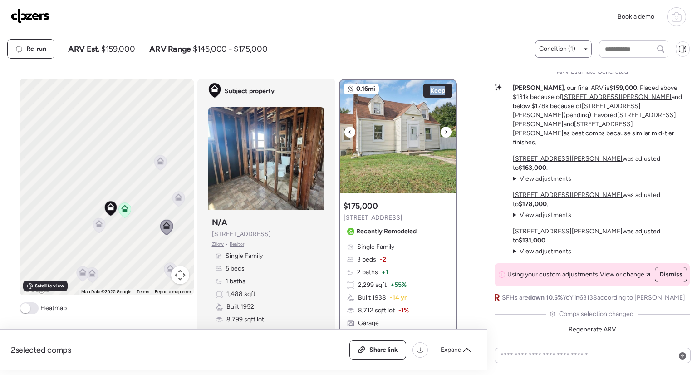
click at [444, 132] on icon at bounding box center [446, 132] width 4 height 11
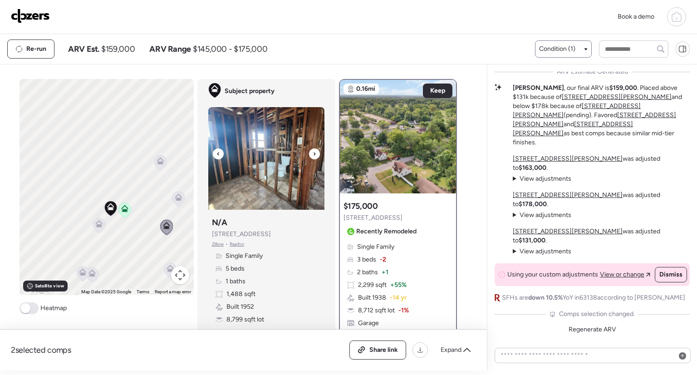
click at [217, 153] on div at bounding box center [218, 153] width 11 height 11
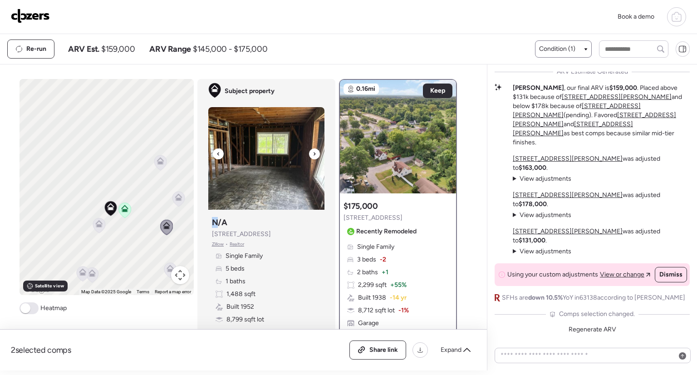
click at [217, 153] on div at bounding box center [218, 153] width 11 height 11
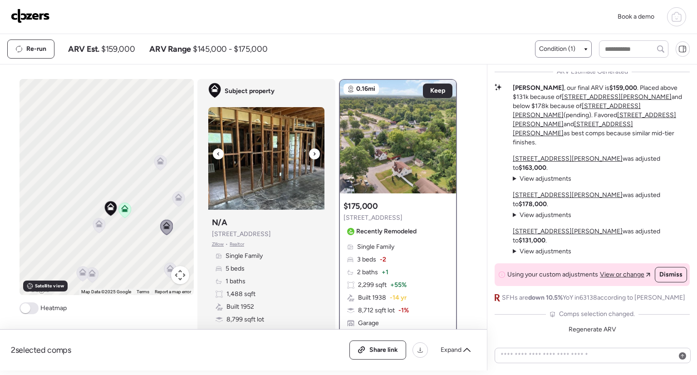
click at [217, 153] on div at bounding box center [218, 153] width 11 height 11
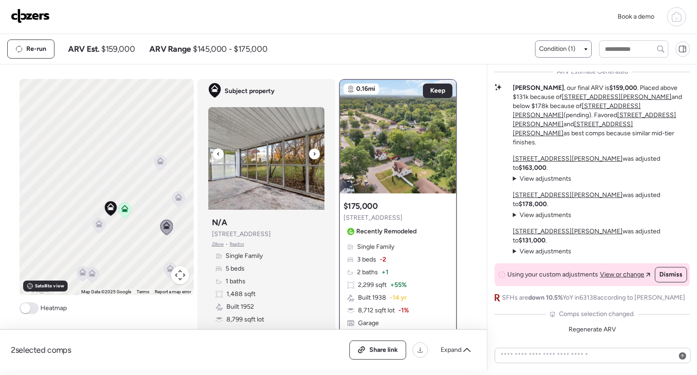
click at [217, 153] on div at bounding box center [218, 153] width 11 height 11
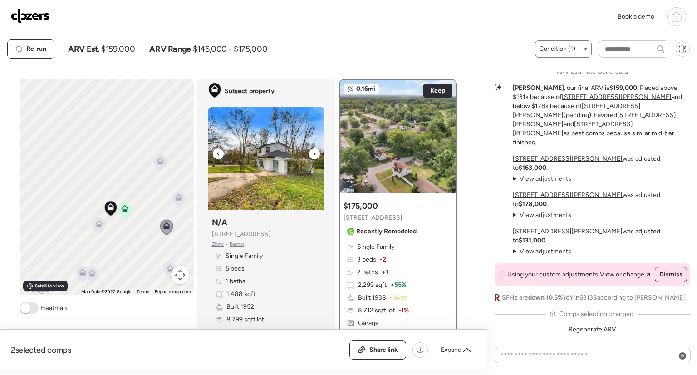
click at [217, 153] on div at bounding box center [218, 153] width 11 height 11
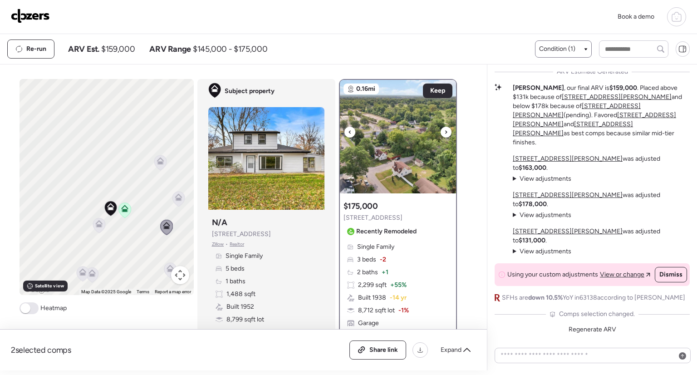
click at [444, 133] on div at bounding box center [445, 132] width 11 height 11
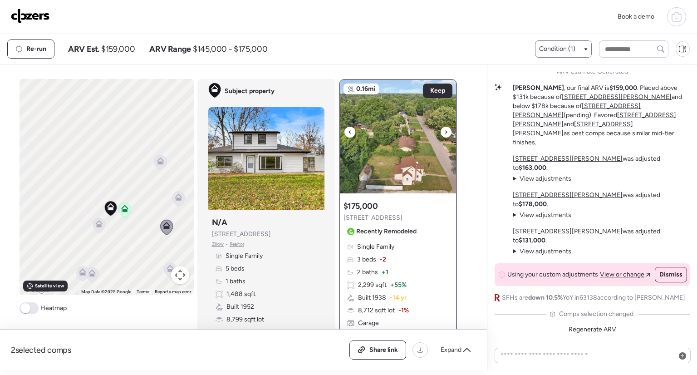
click at [444, 133] on div at bounding box center [445, 132] width 11 height 11
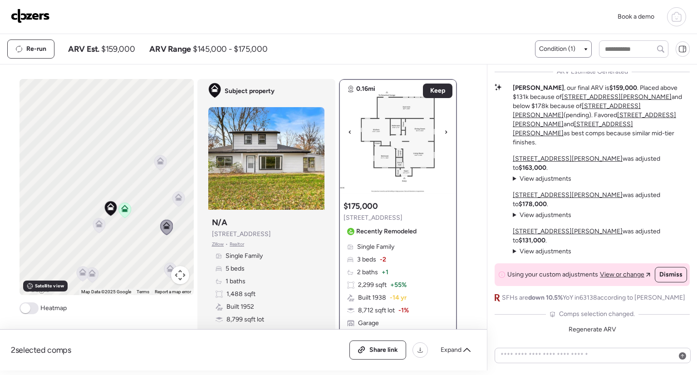
click at [444, 133] on div at bounding box center [445, 132] width 11 height 11
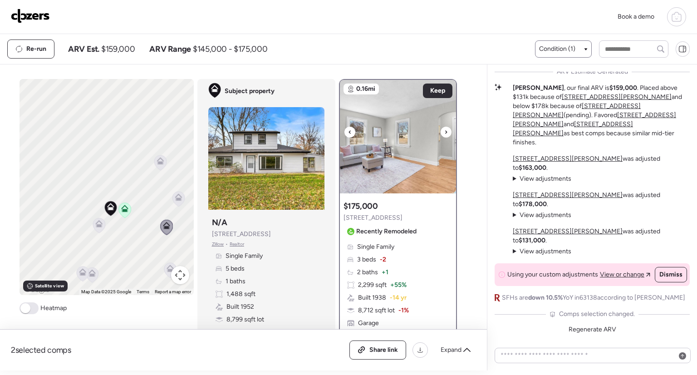
click at [444, 133] on div at bounding box center [445, 132] width 11 height 11
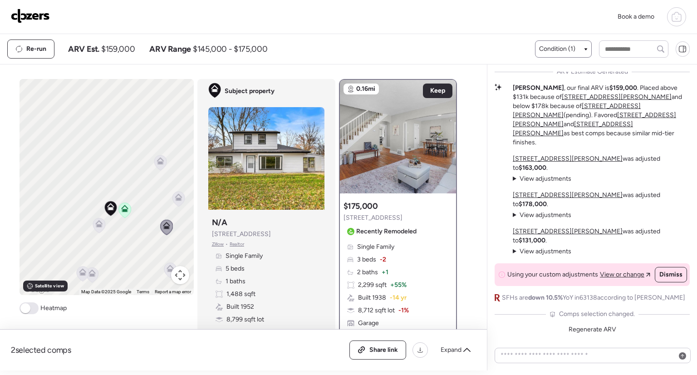
click at [154, 167] on icon at bounding box center [160, 162] width 12 height 15
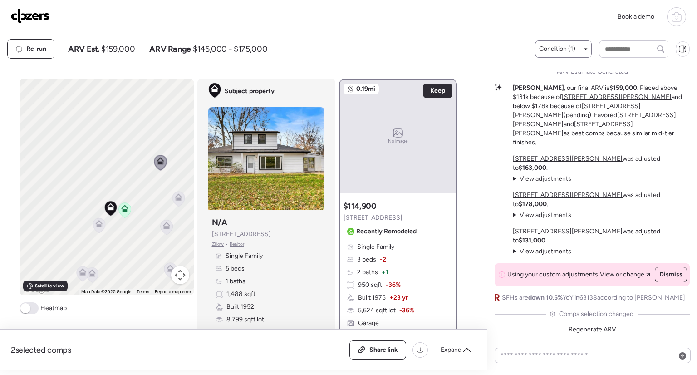
click at [172, 199] on icon at bounding box center [178, 198] width 12 height 15
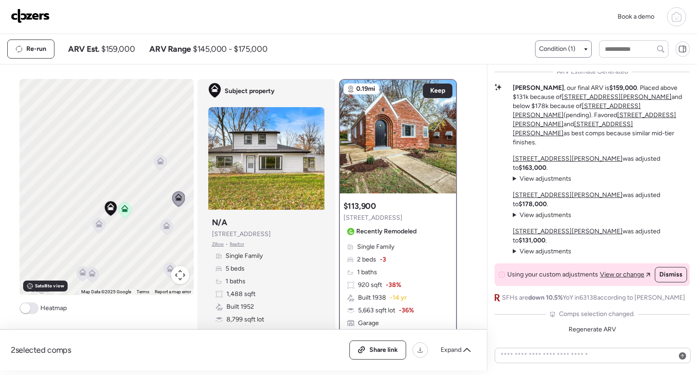
click at [90, 273] on icon at bounding box center [91, 272] width 7 height 7
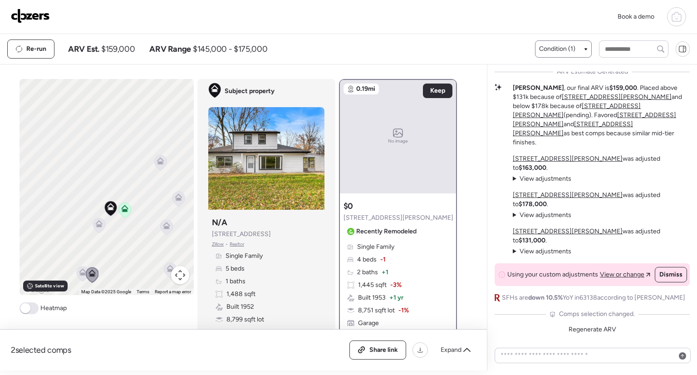
click at [78, 275] on icon at bounding box center [82, 273] width 12 height 15
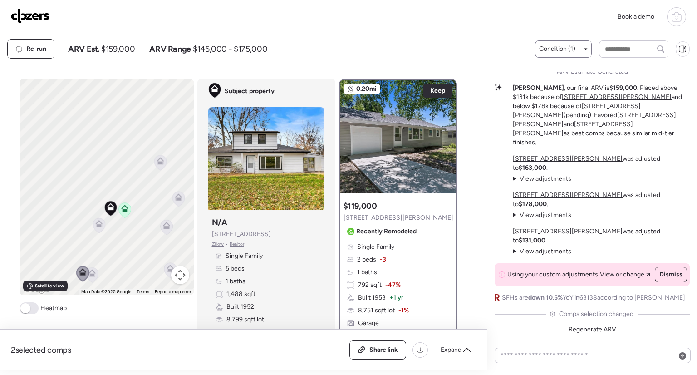
drag, startPoint x: 132, startPoint y: 246, endPoint x: 91, endPoint y: 211, distance: 53.1
click at [91, 211] on div "To activate drag with keyboard, press Alt + Enter. Once in keyboard drag state,…" at bounding box center [106, 187] width 174 height 216
click at [126, 234] on icon at bounding box center [125, 231] width 12 height 15
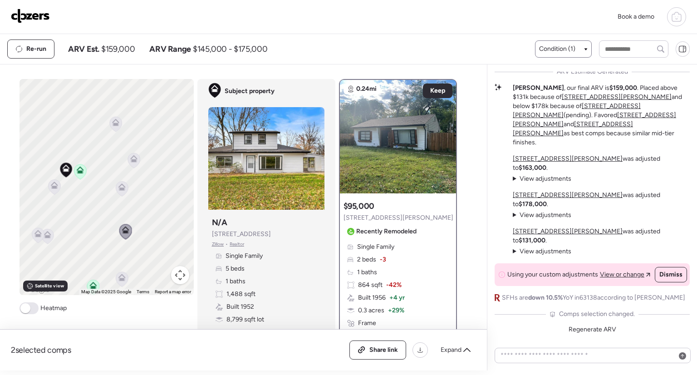
click at [118, 276] on icon at bounding box center [121, 276] width 7 height 4
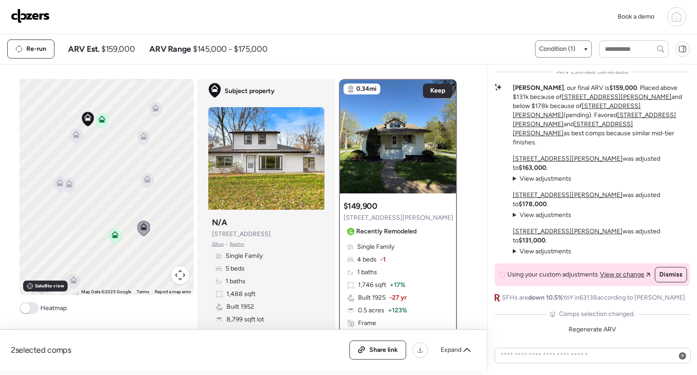
drag, startPoint x: 90, startPoint y: 239, endPoint x: 112, endPoint y: 186, distance: 57.1
click at [112, 186] on div "To activate drag with keyboard, press Alt + Enter. Once in keyboard drag state,…" at bounding box center [106, 187] width 174 height 216
click at [444, 127] on icon at bounding box center [446, 132] width 4 height 11
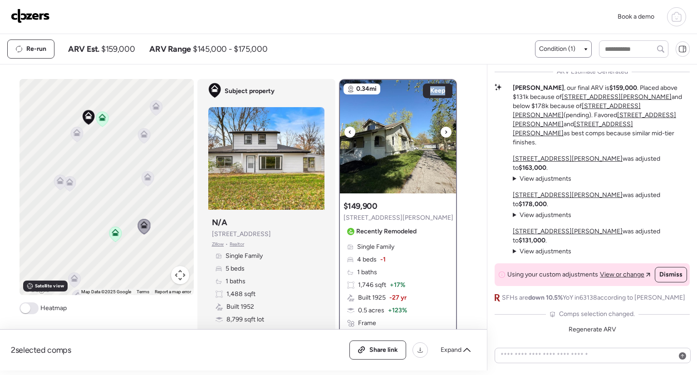
click at [444, 127] on icon at bounding box center [446, 132] width 4 height 11
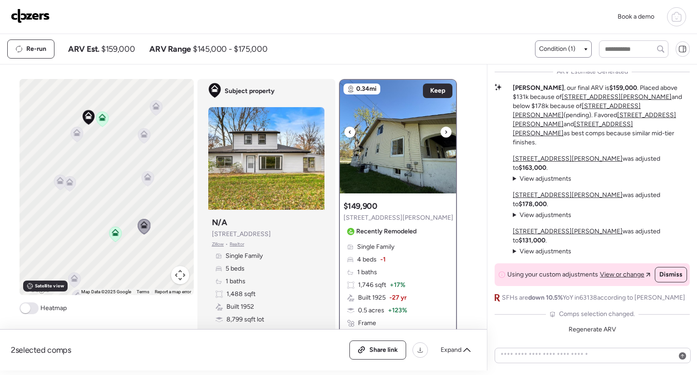
click at [444, 127] on icon at bounding box center [446, 132] width 4 height 11
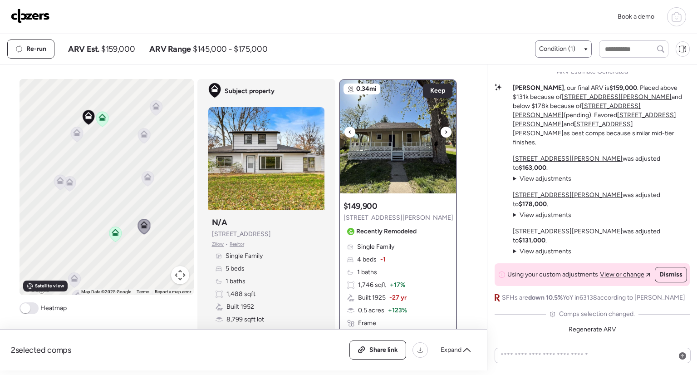
click at [444, 127] on icon at bounding box center [446, 132] width 4 height 11
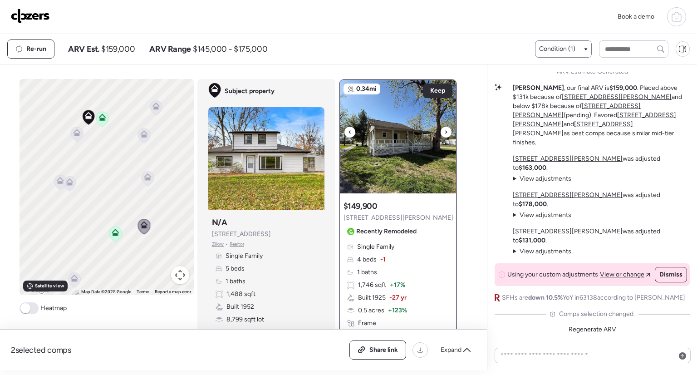
click at [444, 127] on icon at bounding box center [446, 132] width 4 height 11
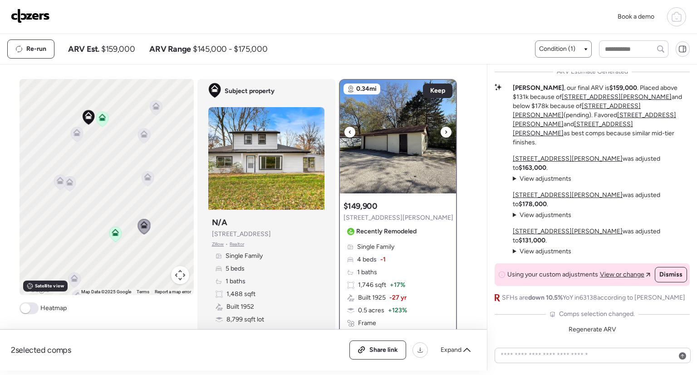
click at [444, 127] on icon at bounding box center [446, 132] width 4 height 11
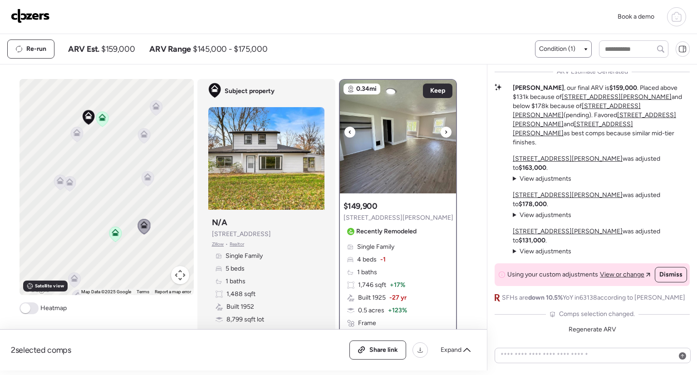
click at [444, 127] on icon at bounding box center [446, 132] width 4 height 11
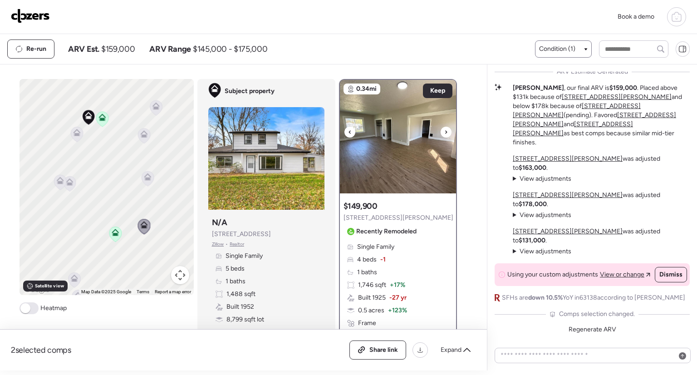
click at [444, 127] on icon at bounding box center [446, 132] width 4 height 11
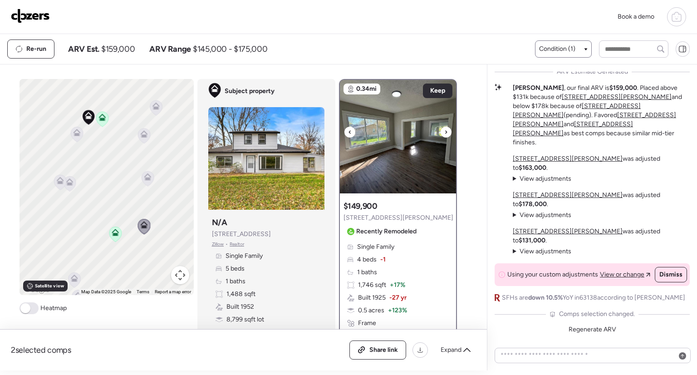
click at [444, 127] on icon at bounding box center [446, 132] width 4 height 11
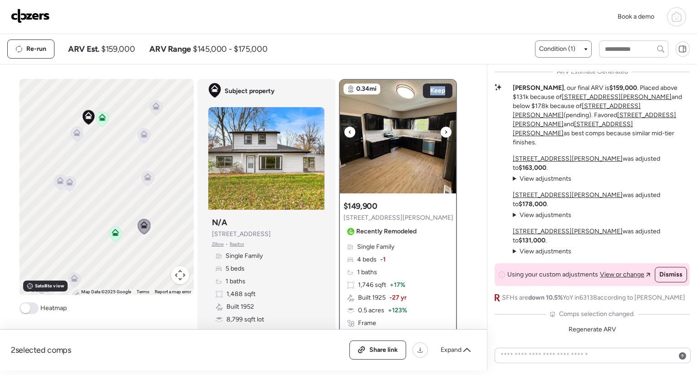
click at [444, 127] on icon at bounding box center [446, 132] width 4 height 11
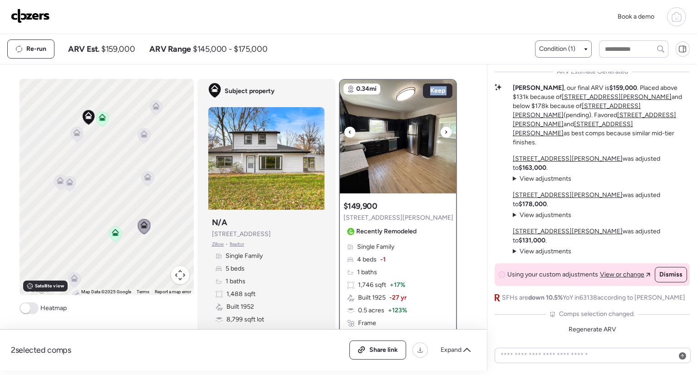
click at [444, 127] on icon at bounding box center [446, 132] width 4 height 11
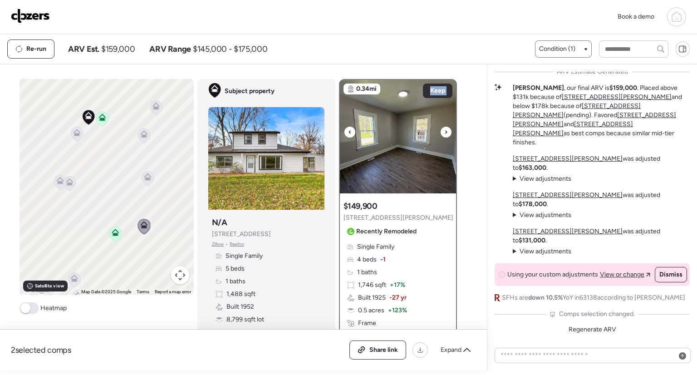
click at [444, 127] on icon at bounding box center [446, 132] width 4 height 11
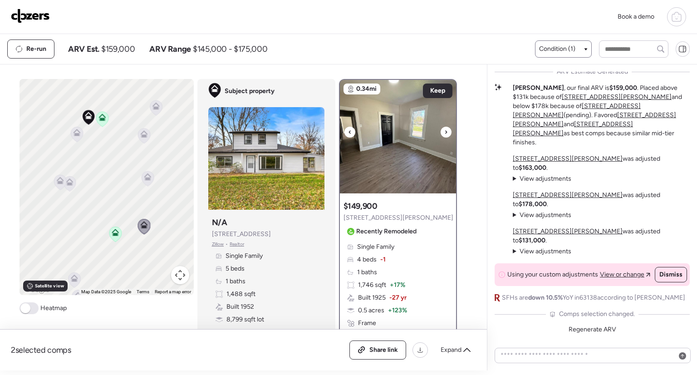
click at [444, 127] on icon at bounding box center [446, 132] width 4 height 11
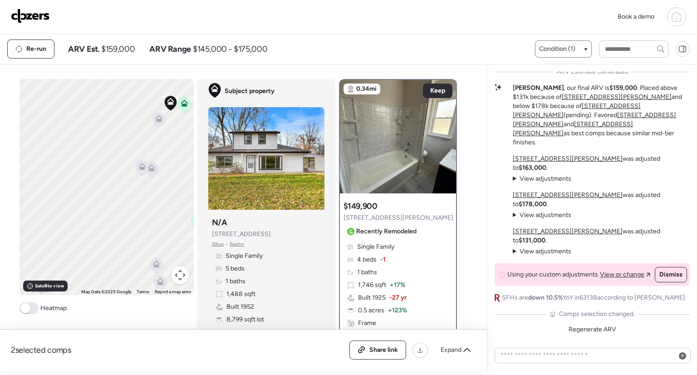
drag, startPoint x: 102, startPoint y: 236, endPoint x: 182, endPoint y: 224, distance: 81.1
click at [182, 224] on div "To activate drag with keyboard, press Alt + Enter. Once in keyboard drag state,…" at bounding box center [106, 187] width 174 height 216
drag, startPoint x: 72, startPoint y: 175, endPoint x: 125, endPoint y: 213, distance: 65.1
click at [125, 213] on div "To activate drag with keyboard, press Alt + Enter. Once in keyboard drag state,…" at bounding box center [106, 187] width 174 height 216
drag, startPoint x: 143, startPoint y: 207, endPoint x: 59, endPoint y: 215, distance: 83.8
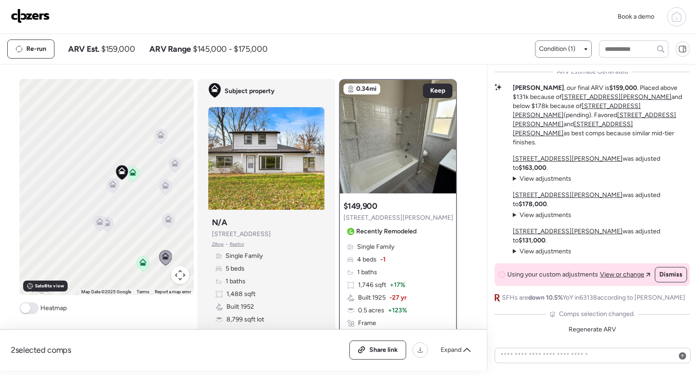
click at [59, 215] on div "To activate drag with keyboard, press Alt + Enter. Once in keyboard drag state,…" at bounding box center [106, 187] width 174 height 216
click at [149, 136] on icon at bounding box center [152, 135] width 6 height 3
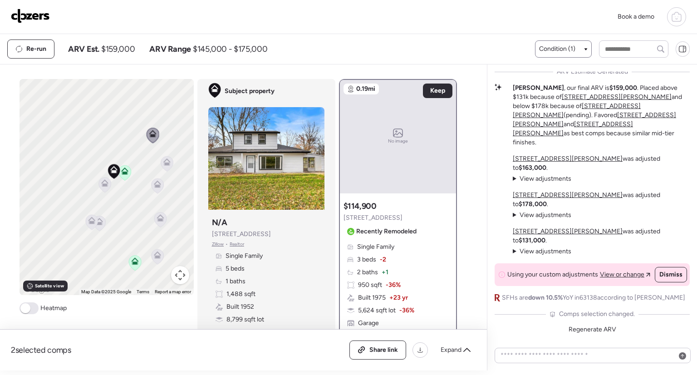
click at [164, 167] on icon at bounding box center [167, 163] width 12 height 15
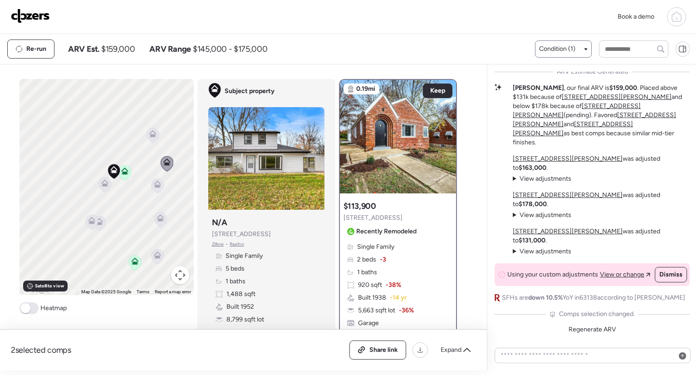
click at [157, 182] on icon at bounding box center [157, 185] width 12 height 15
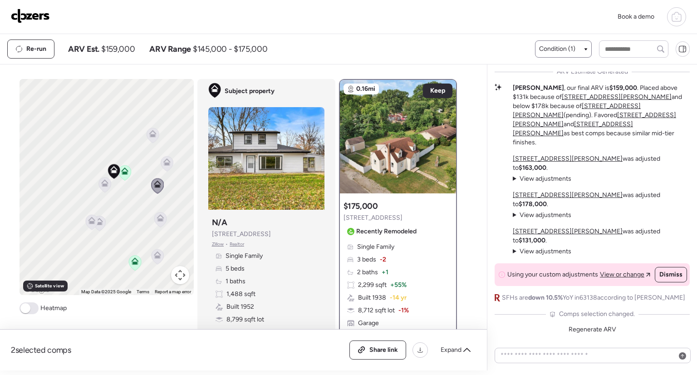
click at [157, 220] on icon at bounding box center [159, 217] width 7 height 7
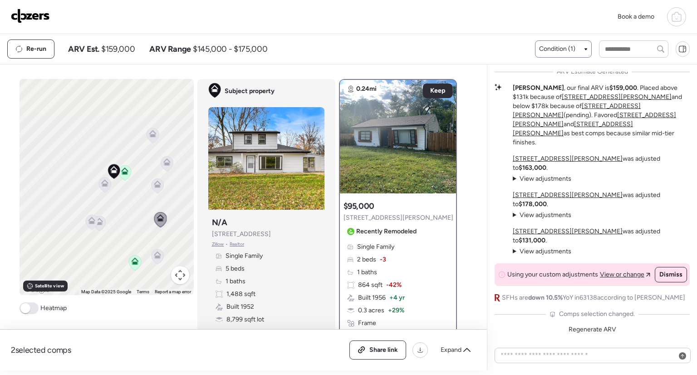
click at [156, 259] on icon at bounding box center [157, 256] width 12 height 15
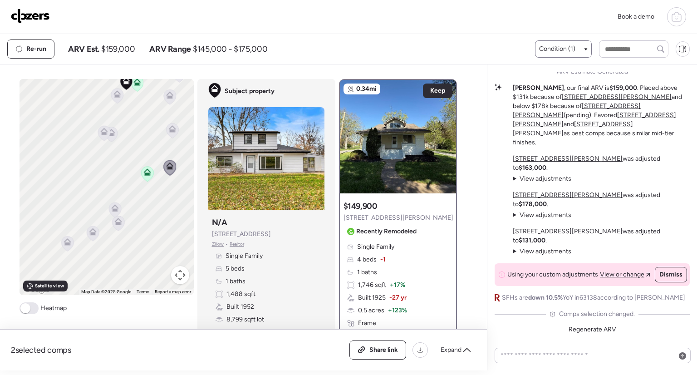
drag, startPoint x: 134, startPoint y: 271, endPoint x: 147, endPoint y: 178, distance: 93.8
click at [147, 178] on div "To activate drag with keyboard, press Alt + Enter. Once in keyboard drag state,…" at bounding box center [106, 187] width 174 height 216
click at [112, 210] on icon at bounding box center [115, 207] width 7 height 7
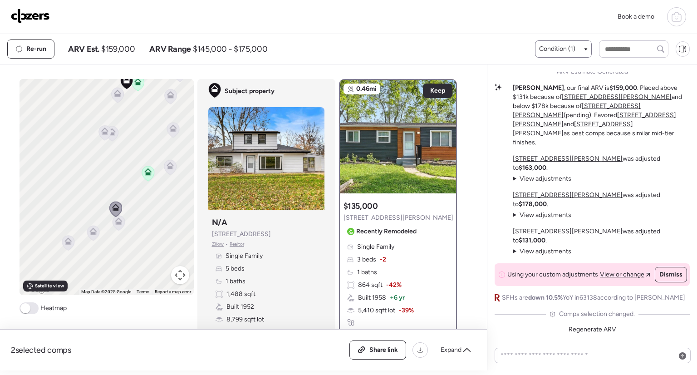
click at [117, 221] on icon at bounding box center [118, 220] width 7 height 7
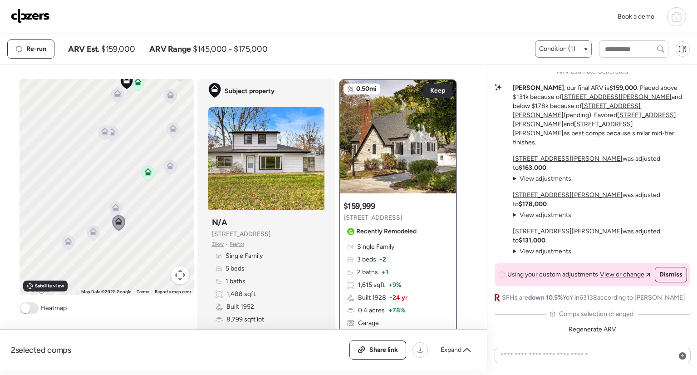
click at [87, 233] on icon at bounding box center [93, 232] width 12 height 15
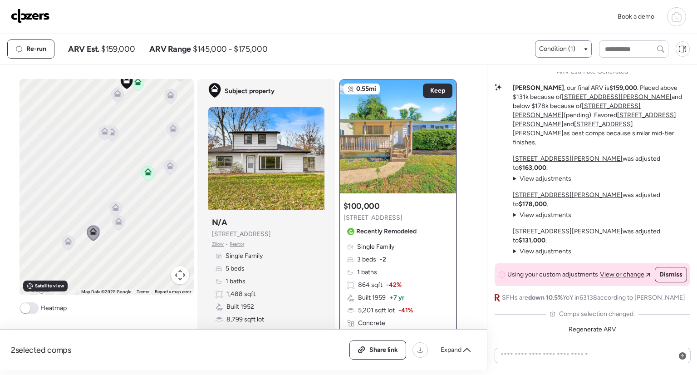
click at [64, 235] on icon at bounding box center [68, 242] width 12 height 15
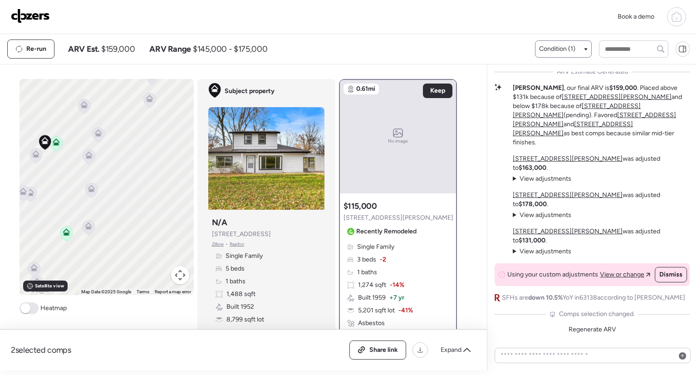
drag, startPoint x: 172, startPoint y: 149, endPoint x: 84, endPoint y: 215, distance: 110.2
click at [84, 215] on div "To activate drag with keyboard, press Alt + Enter. Once in keyboard drag state,…" at bounding box center [106, 187] width 174 height 216
click at [80, 231] on icon at bounding box center [82, 231] width 6 height 3
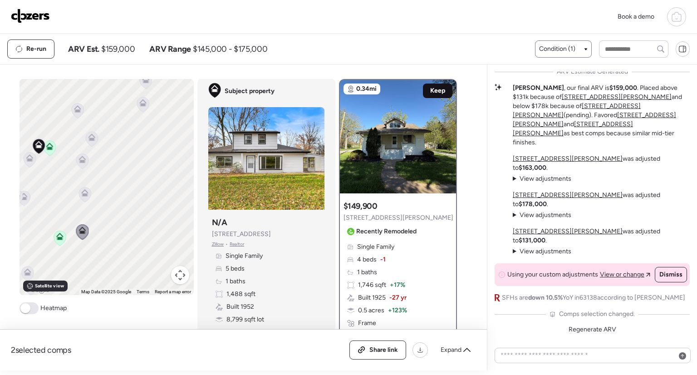
click at [436, 95] on div "Keep" at bounding box center [437, 90] width 29 height 15
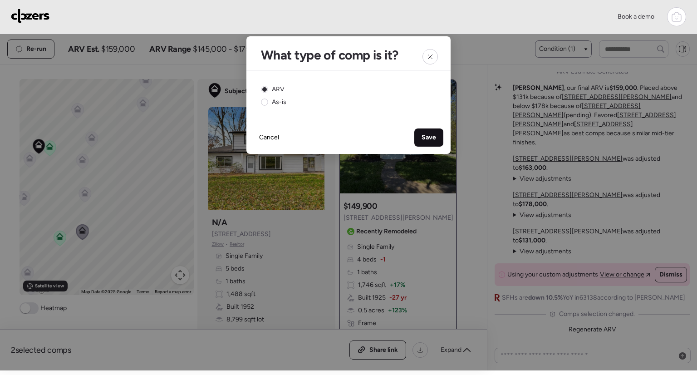
click at [426, 129] on div "Save" at bounding box center [428, 137] width 29 height 18
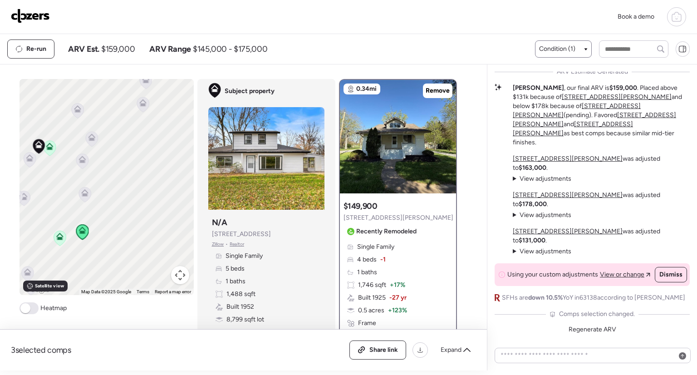
click at [562, 50] on span "Condition (1)" at bounding box center [557, 48] width 36 height 9
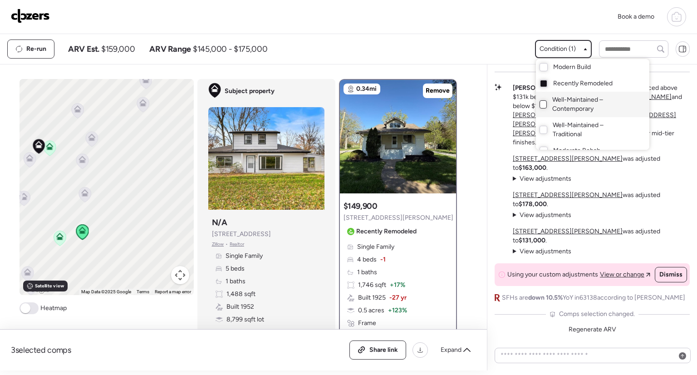
click at [542, 102] on div at bounding box center [542, 104] width 7 height 8
click at [541, 82] on div at bounding box center [543, 83] width 6 height 6
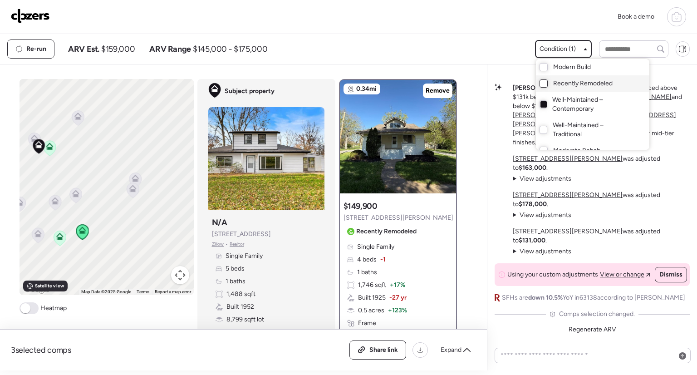
click at [502, 32] on div "Book a demo" at bounding box center [348, 17] width 697 height 34
drag, startPoint x: 112, startPoint y: 154, endPoint x: 171, endPoint y: 146, distance: 58.6
click at [171, 146] on div at bounding box center [348, 162] width 697 height 375
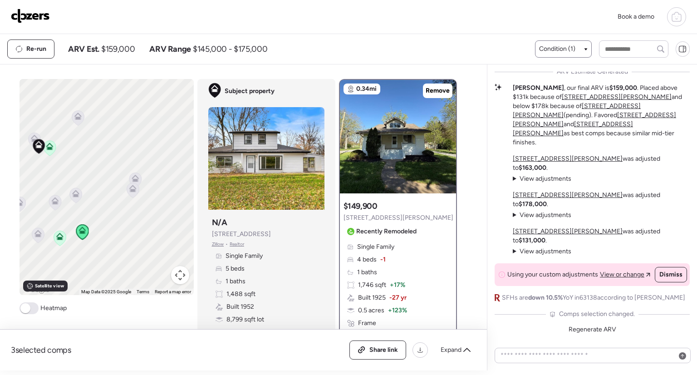
click at [30, 135] on icon at bounding box center [33, 138] width 7 height 7
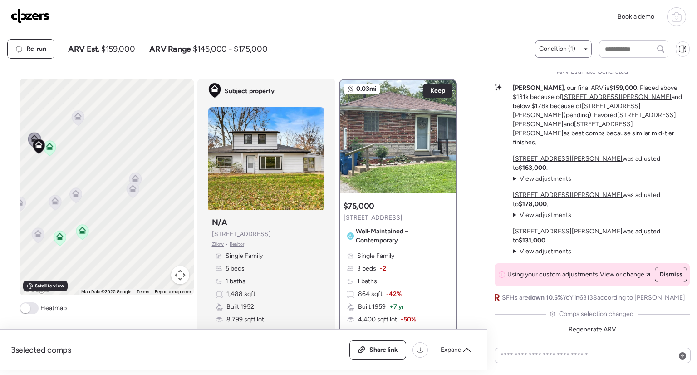
drag, startPoint x: 70, startPoint y: 137, endPoint x: 132, endPoint y: 133, distance: 62.7
click at [132, 133] on div "To activate drag with keyboard, press Alt + Enter. Once in keyboard drag state,…" at bounding box center [106, 187] width 174 height 216
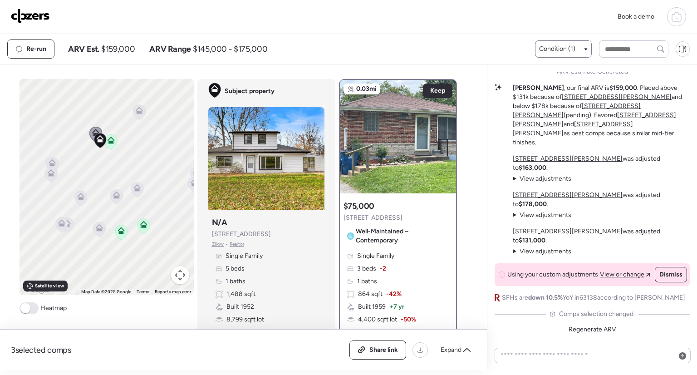
click at [136, 108] on icon at bounding box center [139, 110] width 7 height 7
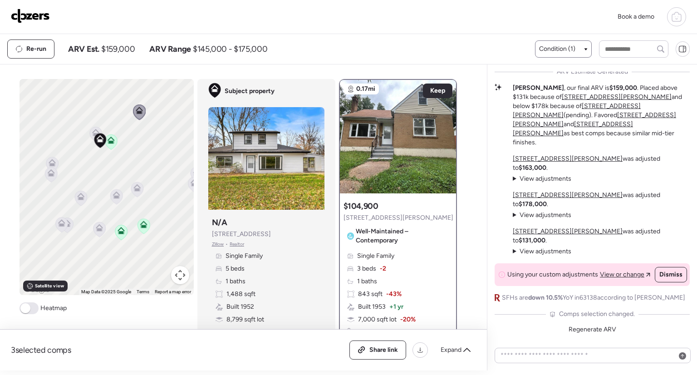
click at [49, 162] on icon at bounding box center [52, 162] width 7 height 7
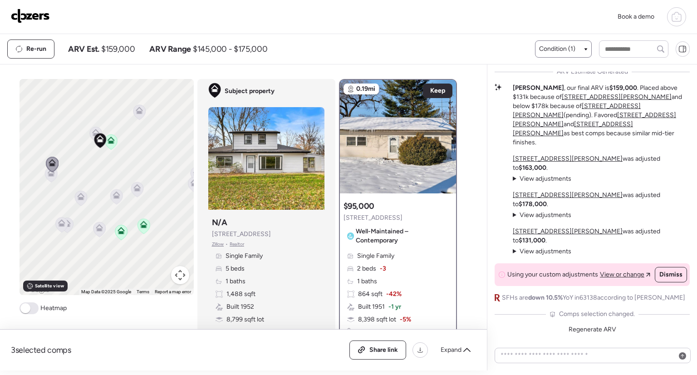
click at [49, 176] on icon at bounding box center [51, 174] width 12 height 15
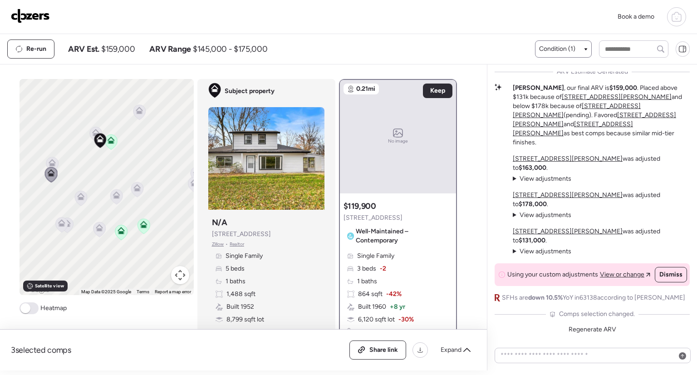
click at [58, 223] on icon at bounding box center [61, 224] width 6 height 3
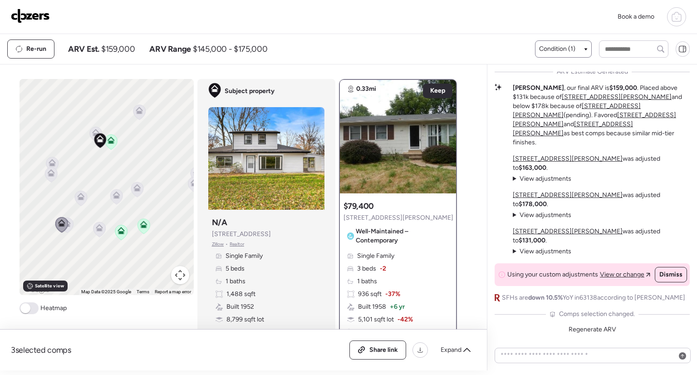
click at [66, 223] on icon at bounding box center [66, 221] width 7 height 4
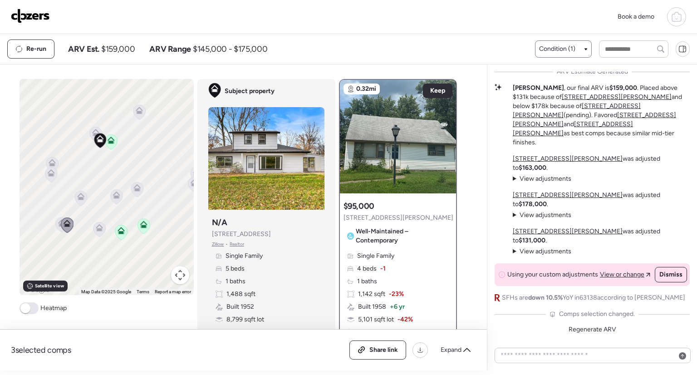
click at [77, 191] on icon at bounding box center [80, 198] width 12 height 15
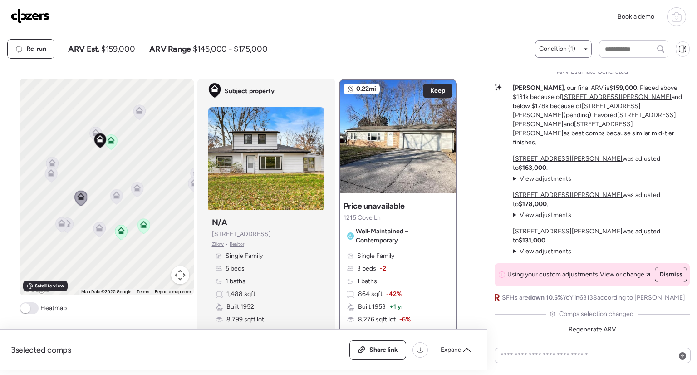
click at [113, 196] on icon at bounding box center [116, 196] width 6 height 3
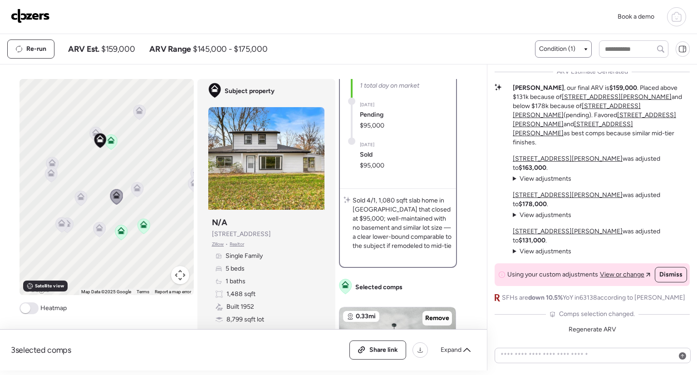
scroll to position [339, 0]
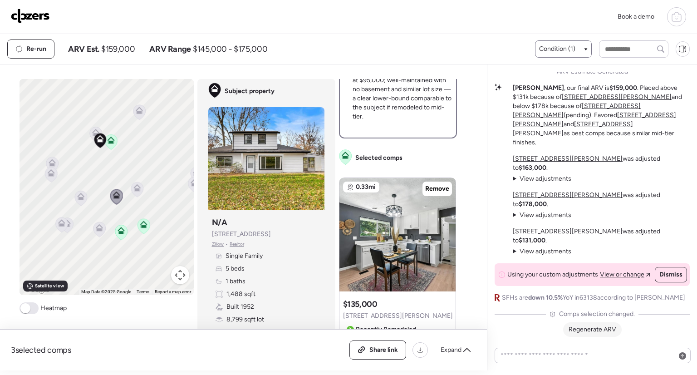
click at [583, 325] on span "Regenerate ARV" at bounding box center [592, 329] width 48 height 8
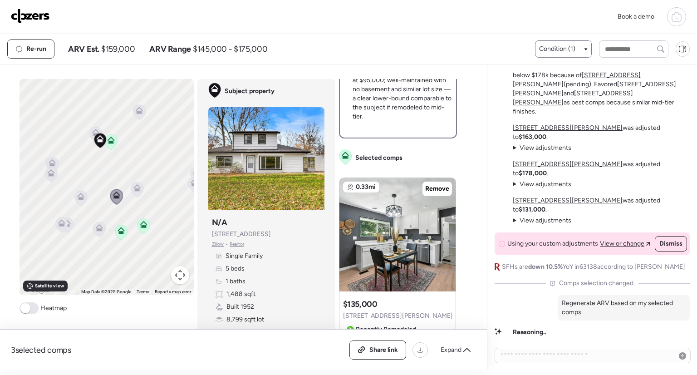
click at [669, 21] on div at bounding box center [676, 16] width 19 height 19
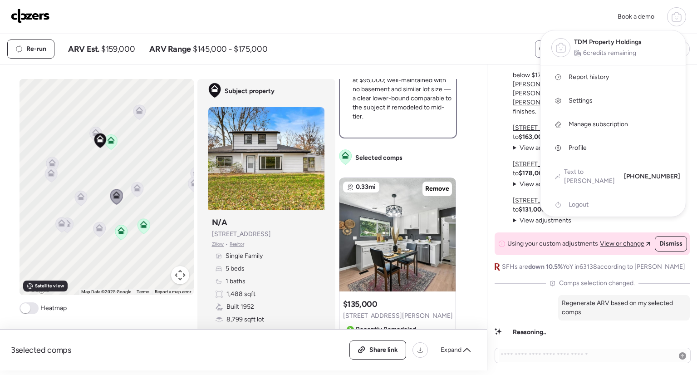
click at [669, 21] on div at bounding box center [676, 16] width 19 height 19
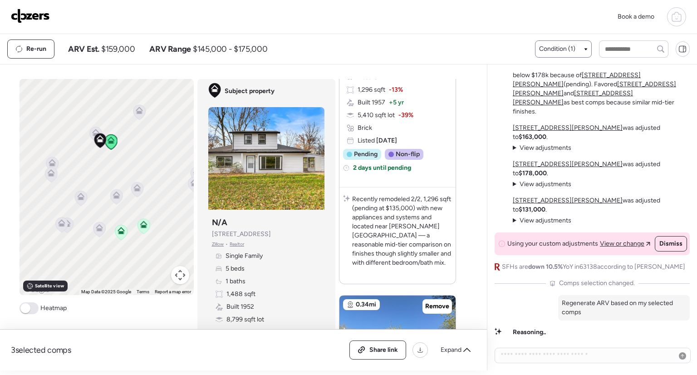
scroll to position [626, 0]
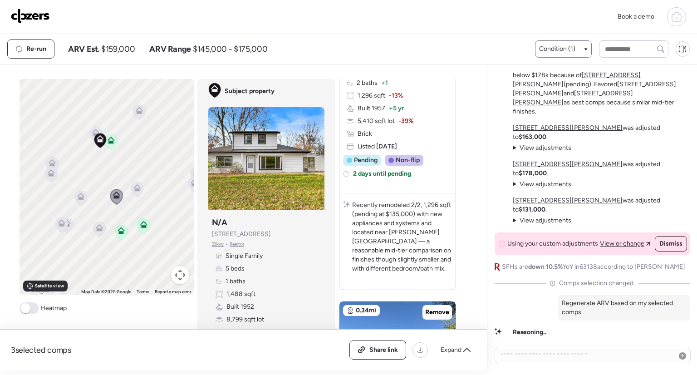
click at [516, 188] on summary "View adjustments Hide adjustments" at bounding box center [541, 184] width 58 height 9
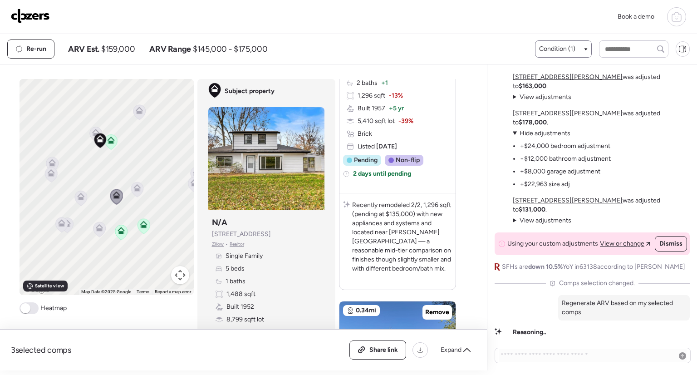
scroll to position [-50, 0]
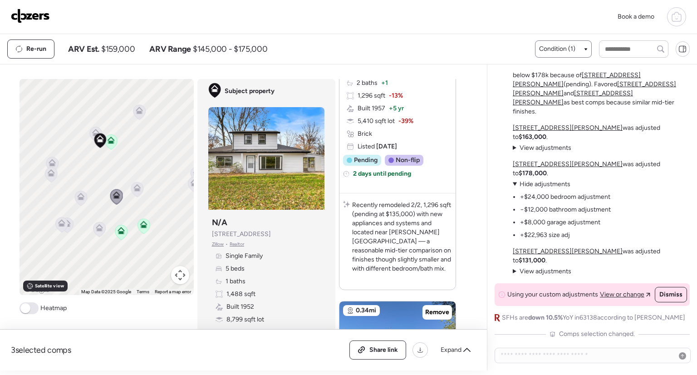
click at [516, 188] on summary "View adjustments Hide adjustments" at bounding box center [561, 184] width 98 height 9
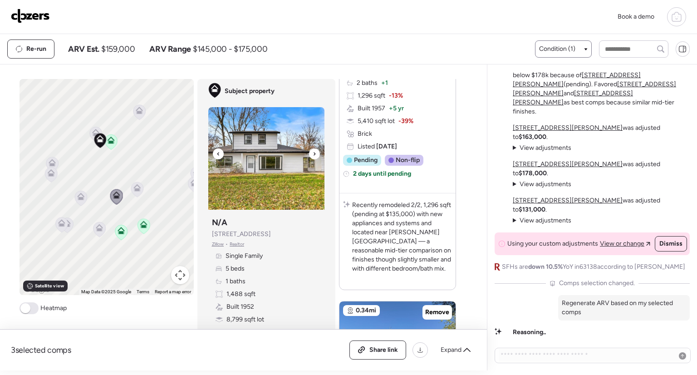
click at [312, 155] on icon at bounding box center [314, 153] width 4 height 11
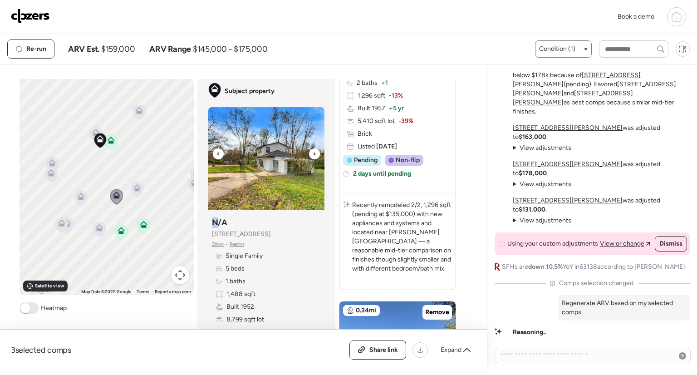
click at [312, 155] on icon at bounding box center [314, 153] width 4 height 11
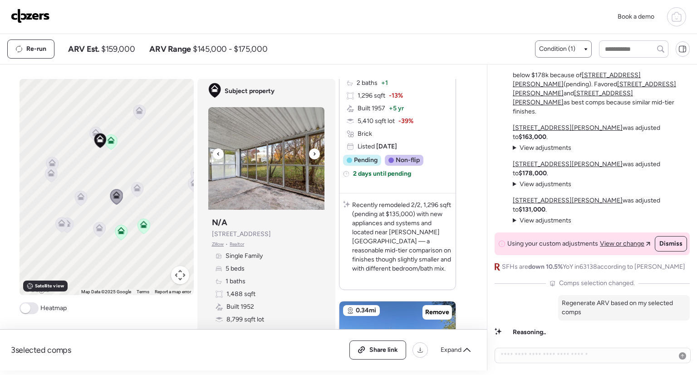
click at [312, 155] on icon at bounding box center [314, 153] width 4 height 11
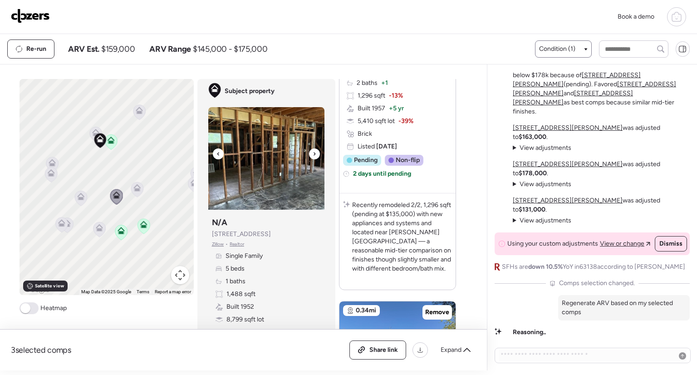
click at [312, 155] on icon at bounding box center [314, 153] width 4 height 11
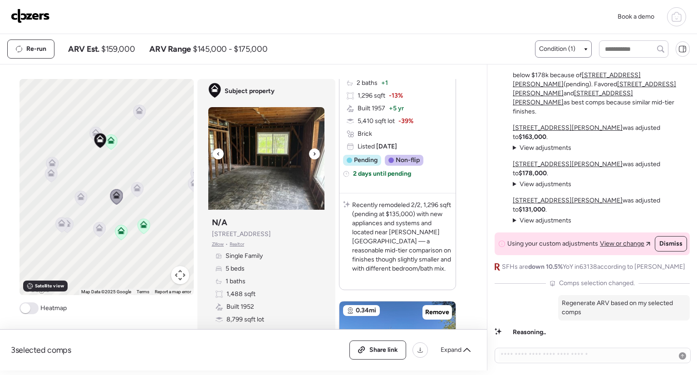
click at [312, 155] on icon at bounding box center [314, 153] width 4 height 11
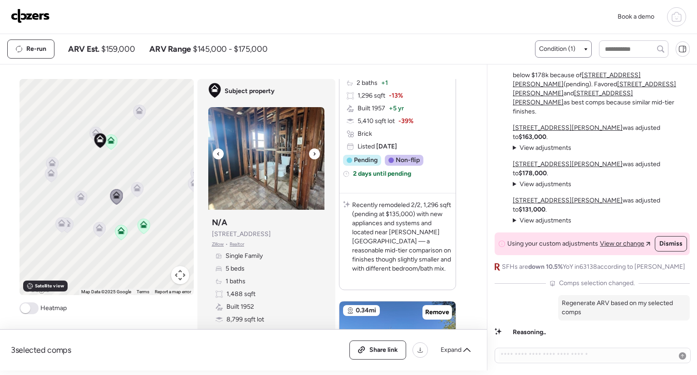
click at [312, 155] on icon at bounding box center [314, 153] width 4 height 11
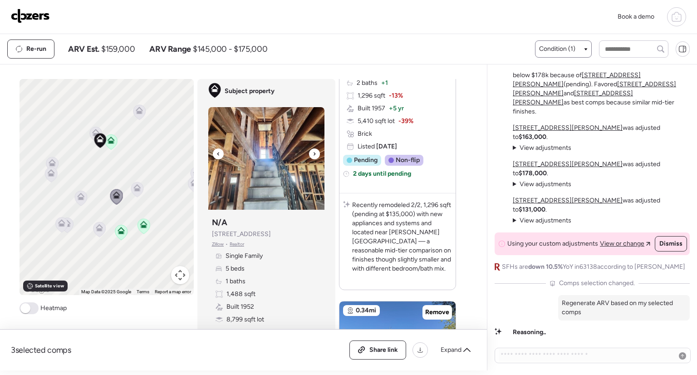
click at [312, 155] on icon at bounding box center [314, 153] width 4 height 11
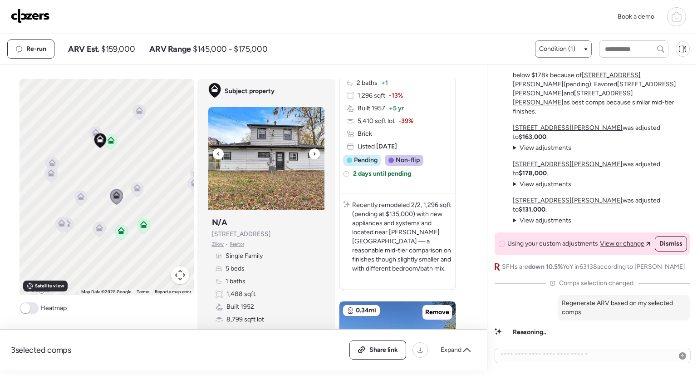
click at [312, 155] on icon at bounding box center [314, 153] width 4 height 11
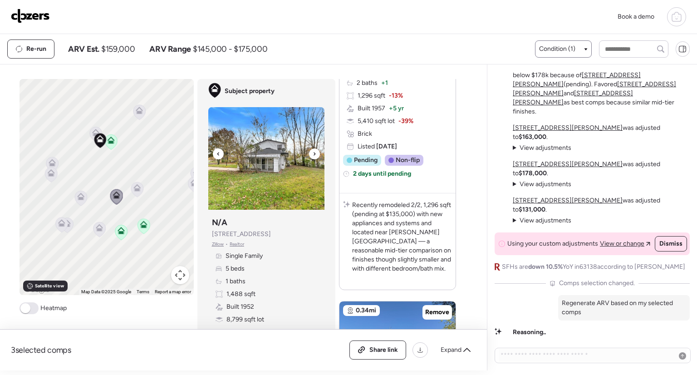
click at [312, 155] on icon at bounding box center [314, 153] width 4 height 11
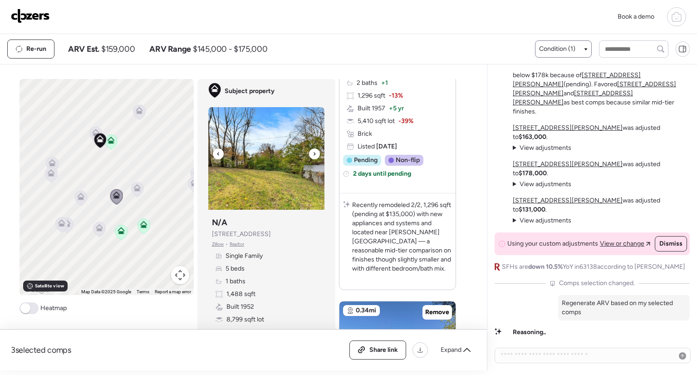
click at [312, 155] on icon at bounding box center [314, 153] width 4 height 11
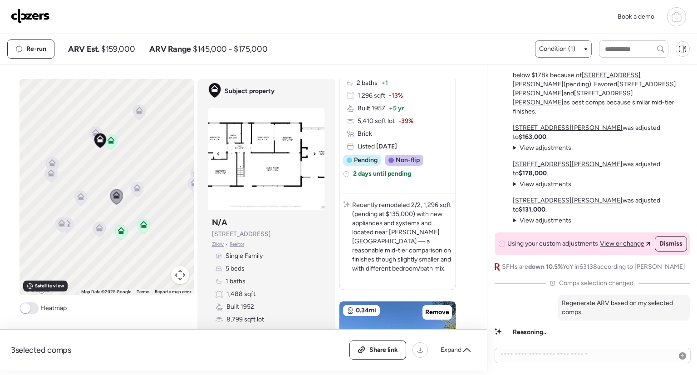
click at [312, 155] on icon at bounding box center [314, 153] width 4 height 11
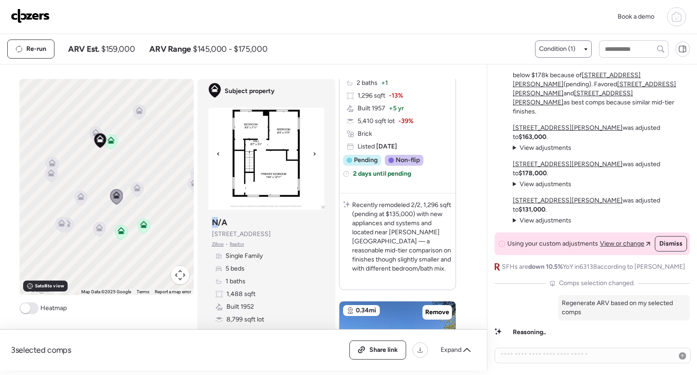
click at [312, 155] on icon at bounding box center [314, 153] width 4 height 11
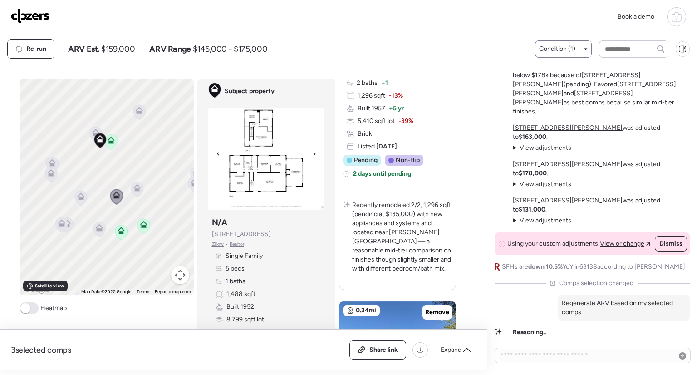
click at [312, 155] on icon at bounding box center [314, 153] width 4 height 11
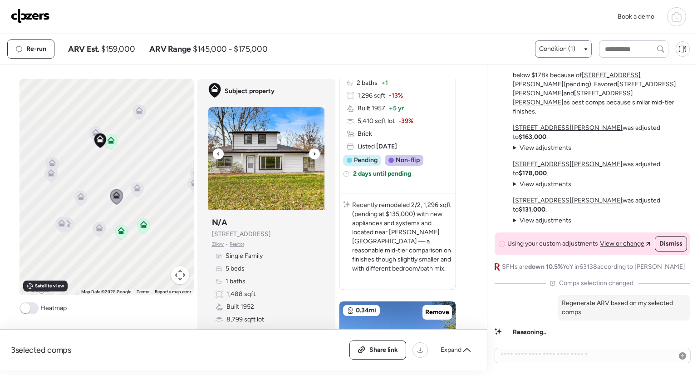
click at [312, 155] on icon at bounding box center [314, 153] width 4 height 11
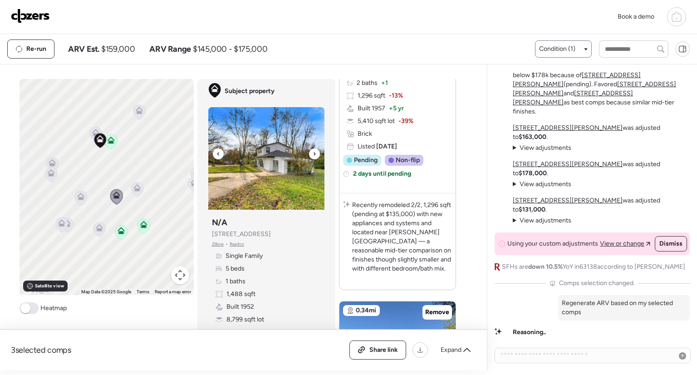
click at [312, 155] on icon at bounding box center [314, 153] width 4 height 11
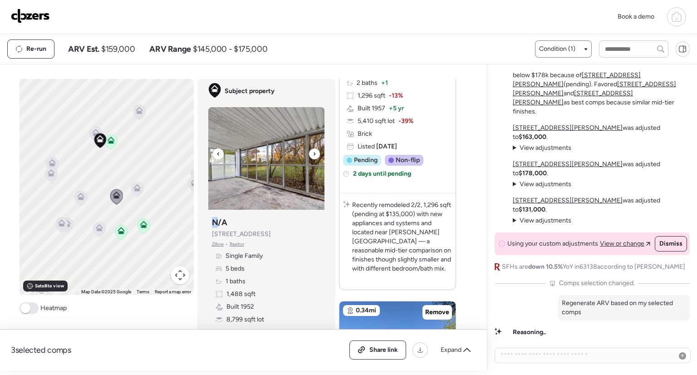
click at [312, 155] on icon at bounding box center [314, 153] width 4 height 11
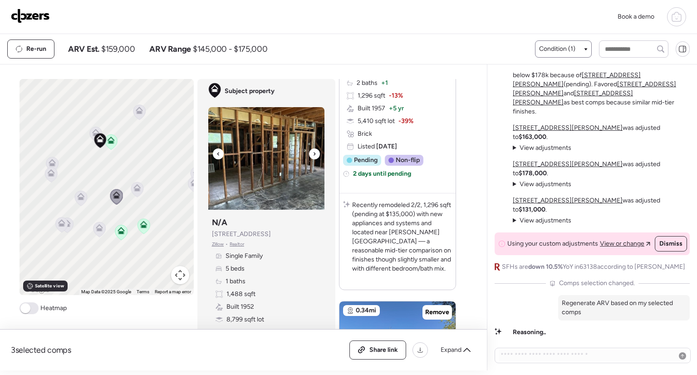
click at [312, 155] on icon at bounding box center [314, 153] width 4 height 11
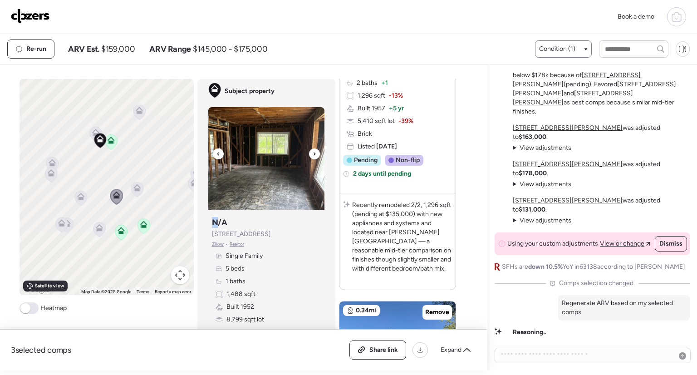
click at [312, 155] on icon at bounding box center [314, 153] width 4 height 11
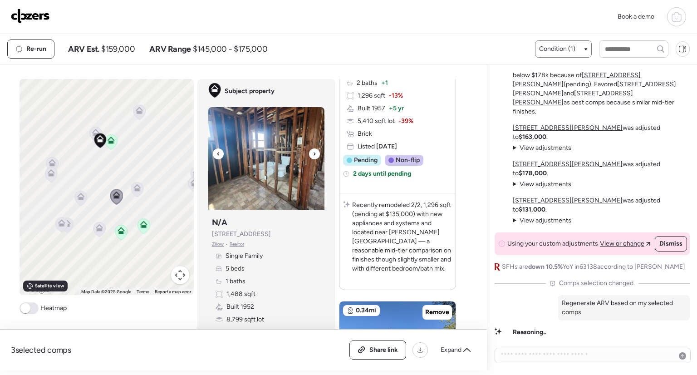
click at [312, 155] on icon at bounding box center [314, 153] width 4 height 11
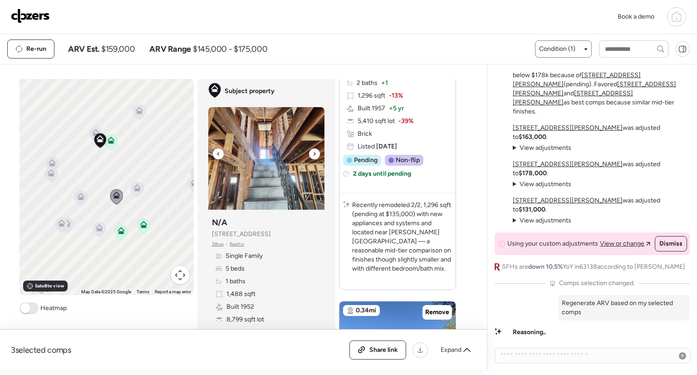
click at [312, 155] on icon at bounding box center [314, 153] width 4 height 11
